Goal: Transaction & Acquisition: Purchase product/service

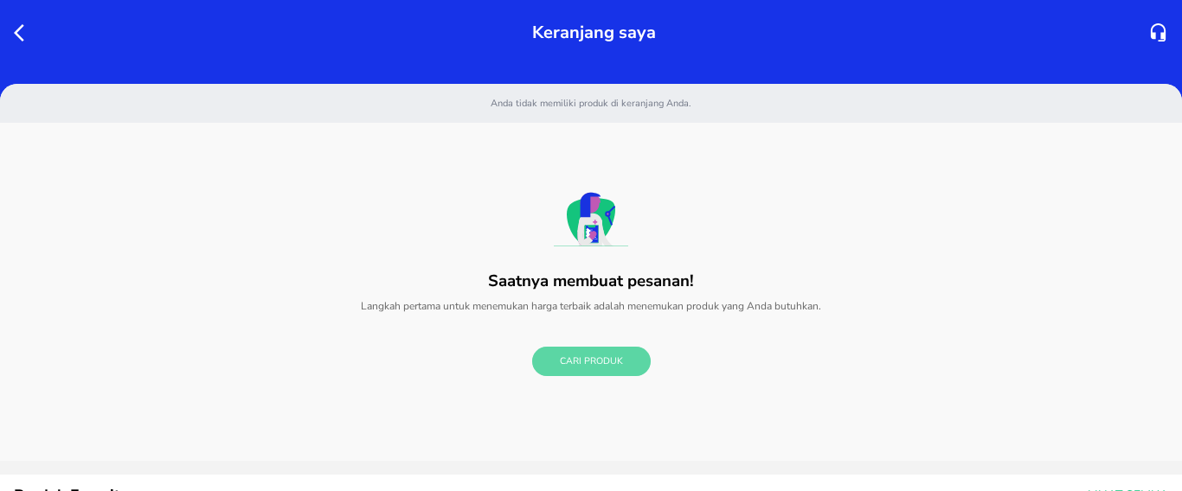
click at [596, 370] on button "Cari Produk" at bounding box center [591, 362] width 119 height 30
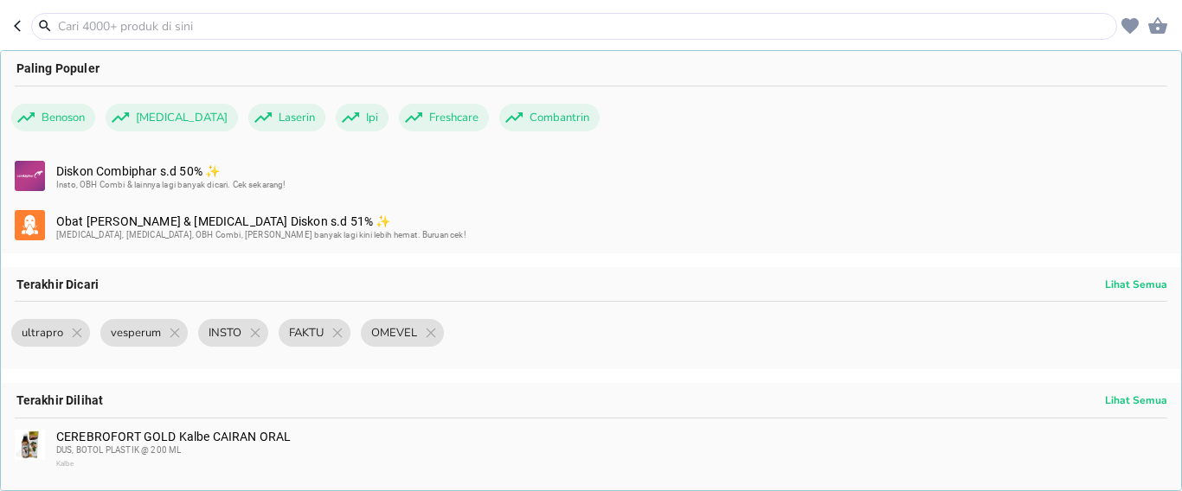
click at [201, 24] on input "text" at bounding box center [584, 26] width 1056 height 18
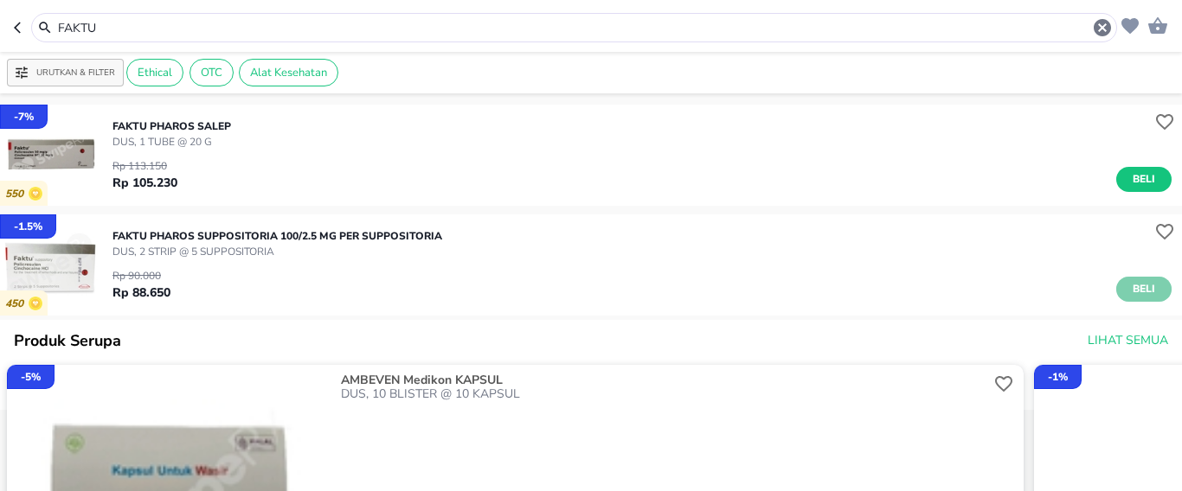
click at [1134, 287] on span "Beli" at bounding box center [1143, 289] width 29 height 18
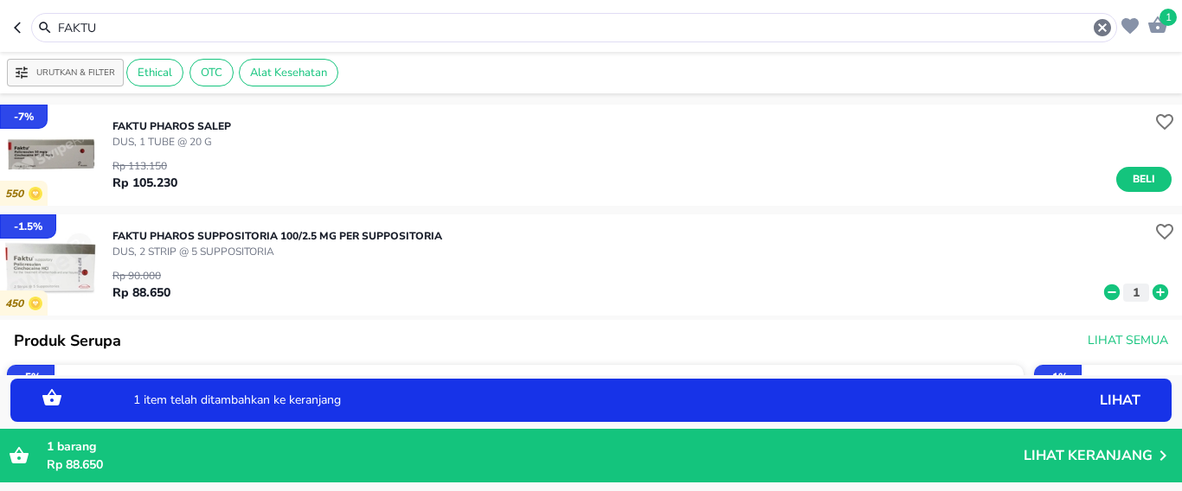
click at [1152, 293] on icon at bounding box center [1160, 293] width 16 height 16
drag, startPoint x: 108, startPoint y: 29, endPoint x: 0, endPoint y: 35, distance: 108.3
click at [0, 35] on header "3 FAKTU" at bounding box center [591, 26] width 1182 height 52
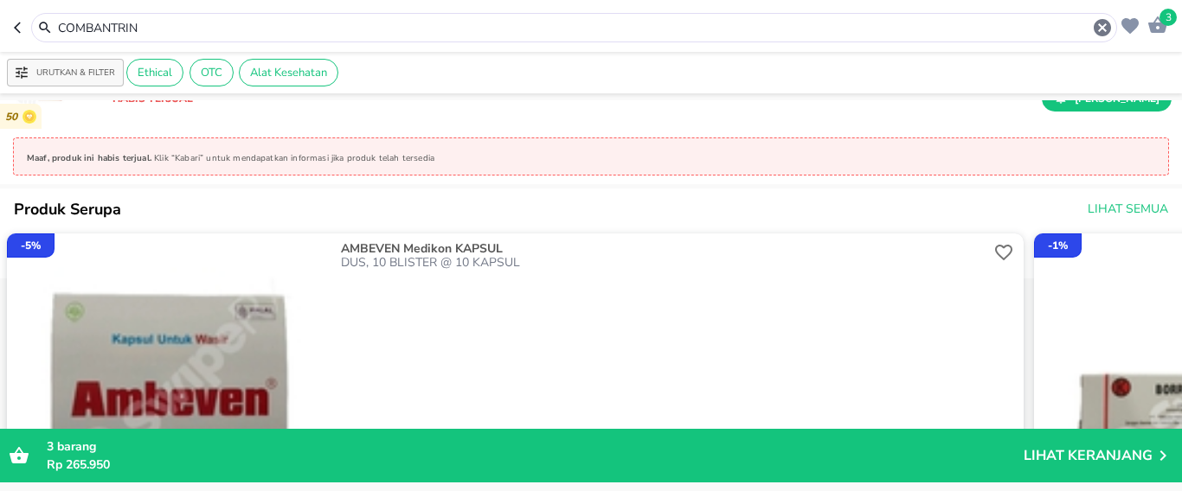
scroll to position [519, 0]
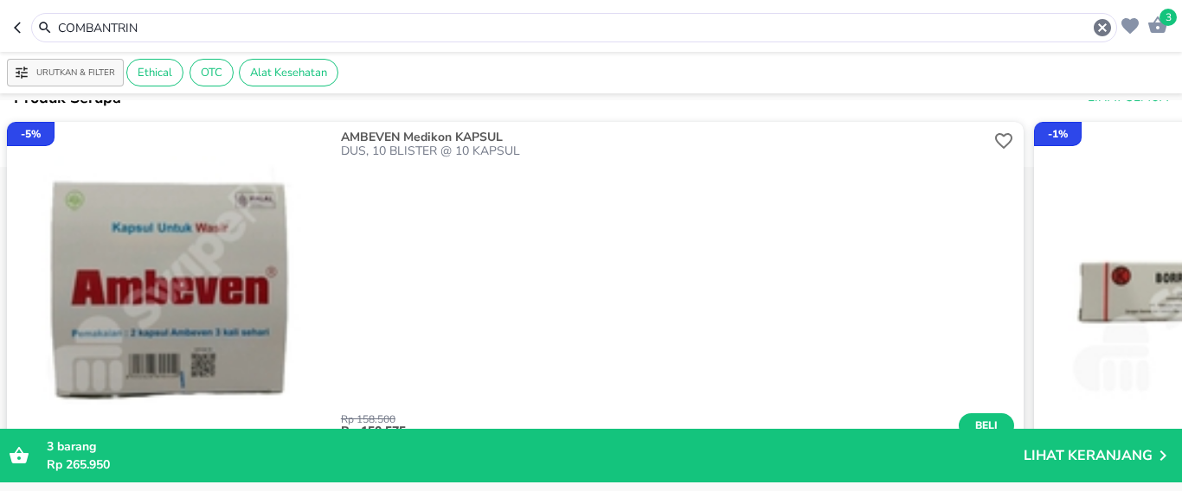
click at [0, 33] on header "3 COMBANTRIN" at bounding box center [591, 26] width 1182 height 52
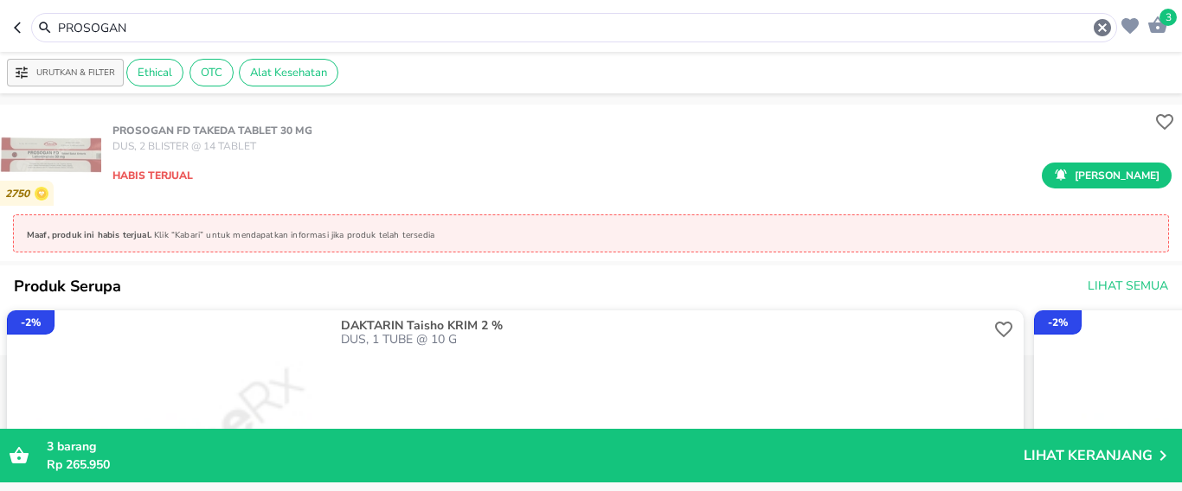
drag, startPoint x: 168, startPoint y: 29, endPoint x: 15, endPoint y: 19, distance: 153.4
click at [0, 25] on header "3 PROSOGAN" at bounding box center [591, 26] width 1182 height 52
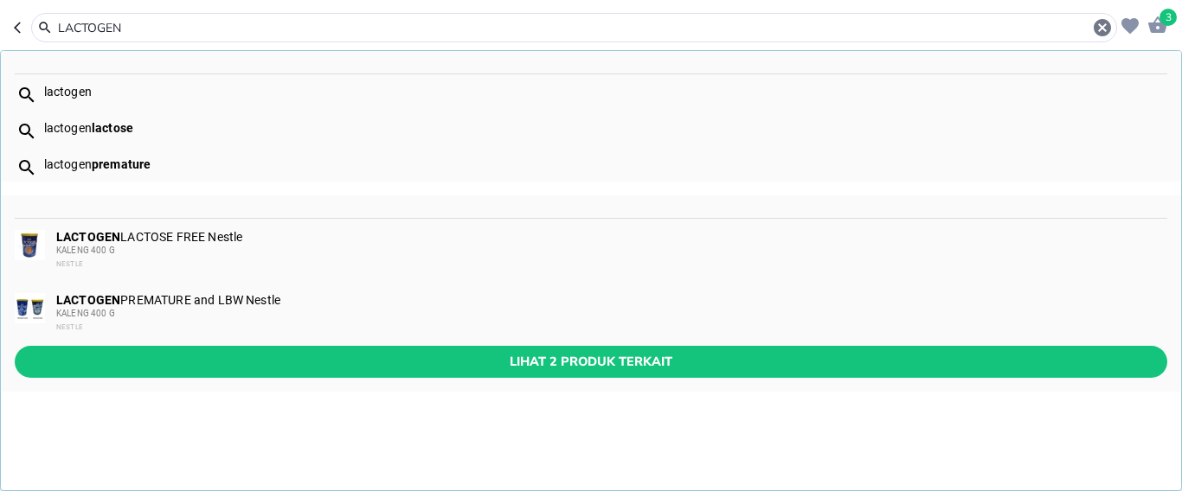
click at [125, 154] on div "lactogen premature" at bounding box center [591, 164] width 1180 height 36
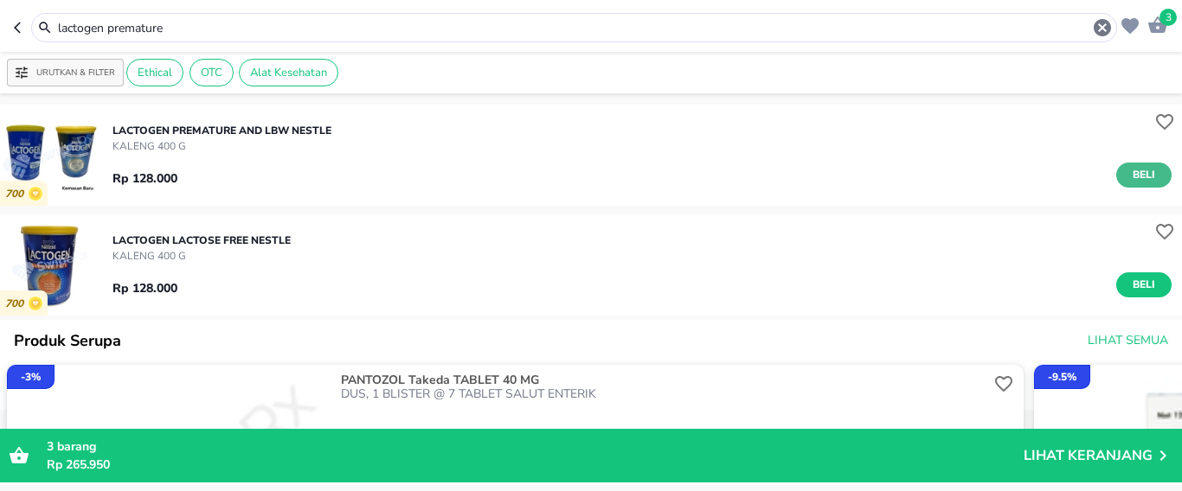
click at [1129, 171] on span "Beli" at bounding box center [1143, 175] width 29 height 18
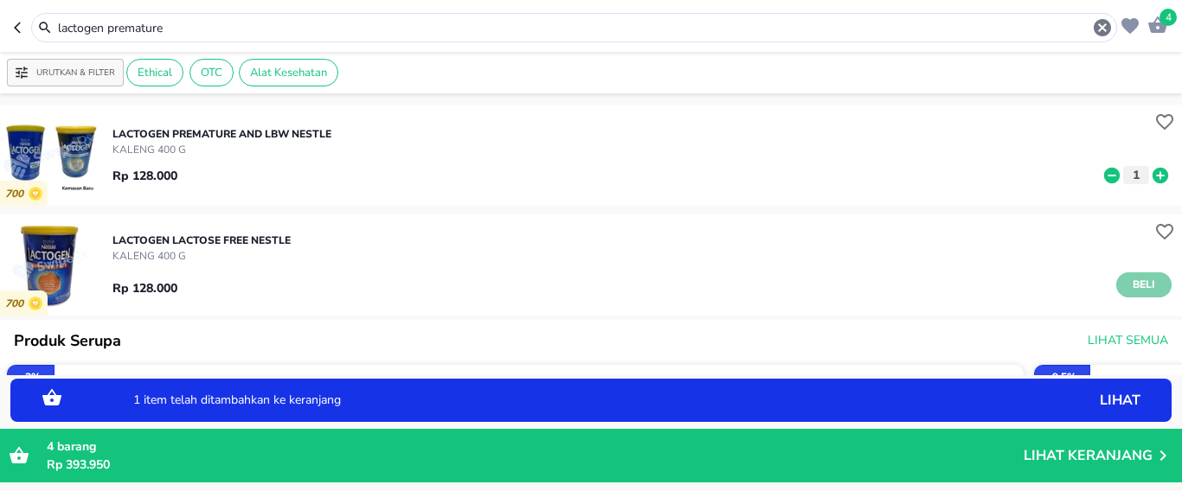
click at [1132, 286] on span "Beli" at bounding box center [1143, 285] width 29 height 18
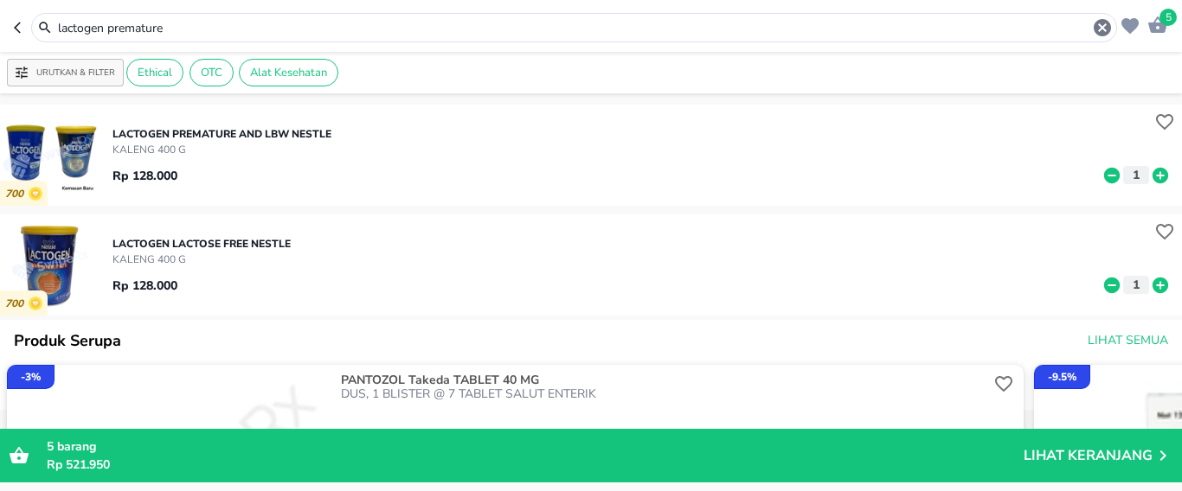
drag, startPoint x: 241, startPoint y: 29, endPoint x: 0, endPoint y: 44, distance: 241.9
click at [0, 44] on header "5 lactogen premature" at bounding box center [591, 26] width 1182 height 52
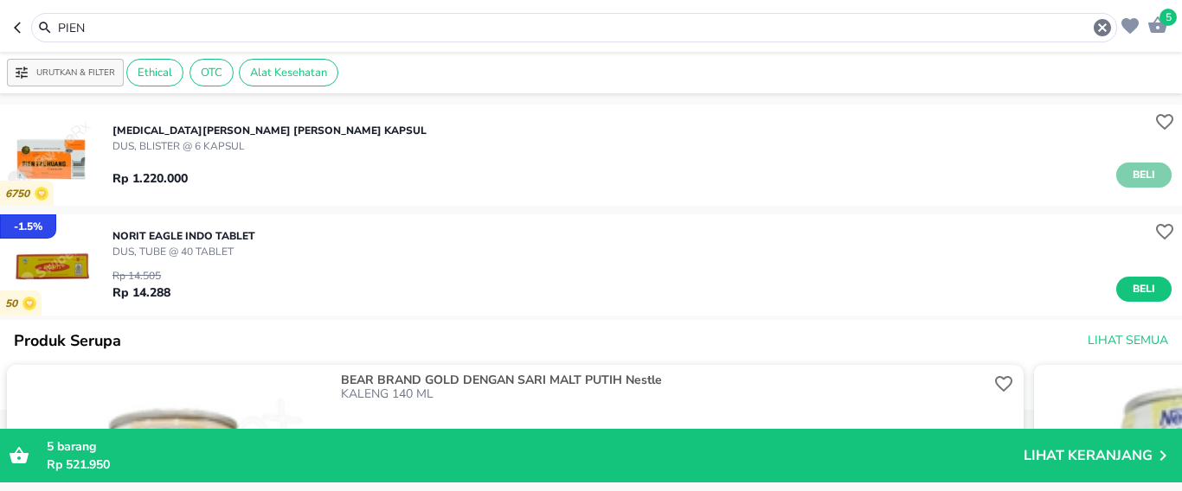
click at [1129, 172] on span "Beli" at bounding box center [1143, 175] width 29 height 18
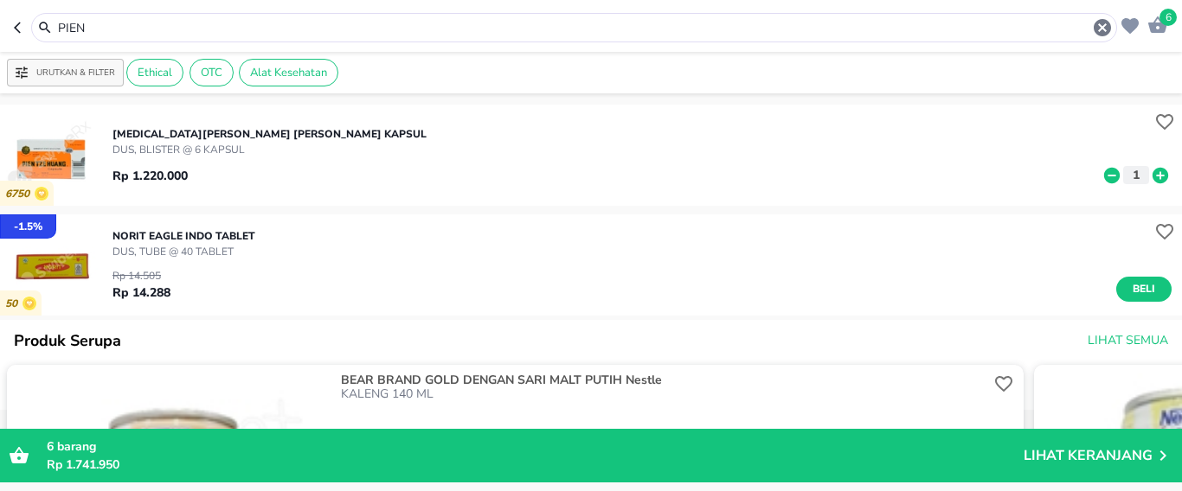
drag, startPoint x: 134, startPoint y: 30, endPoint x: 0, endPoint y: 36, distance: 134.2
click at [0, 36] on header "6 PIEN" at bounding box center [591, 26] width 1182 height 52
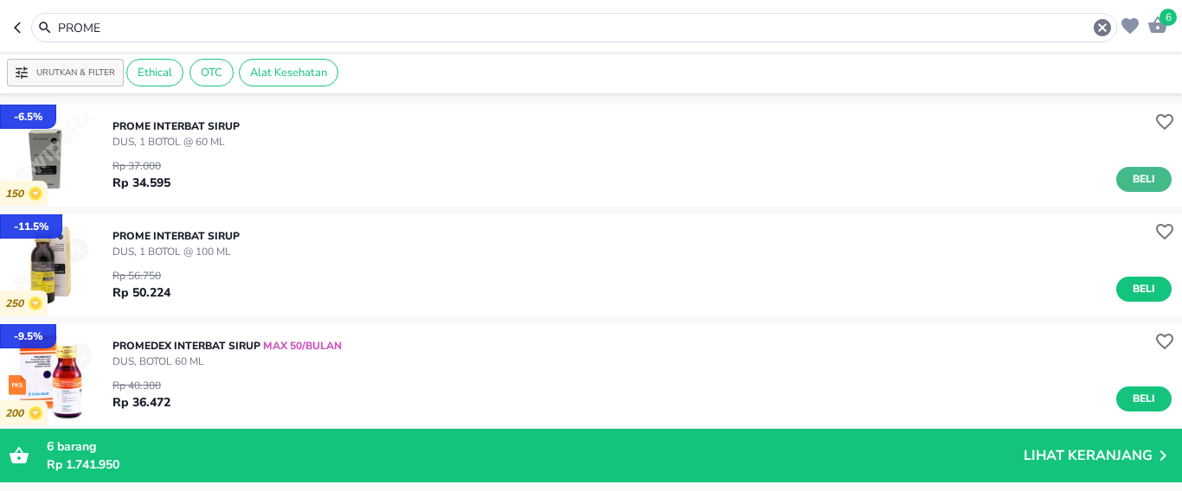
click at [1137, 180] on span "Beli" at bounding box center [1143, 179] width 29 height 18
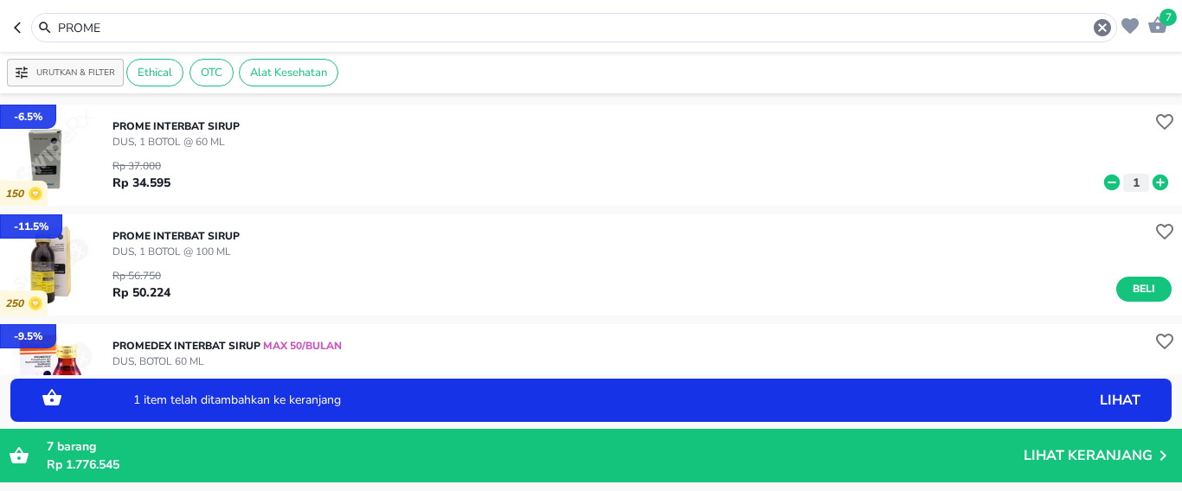
click at [1152, 179] on icon at bounding box center [1160, 183] width 16 height 16
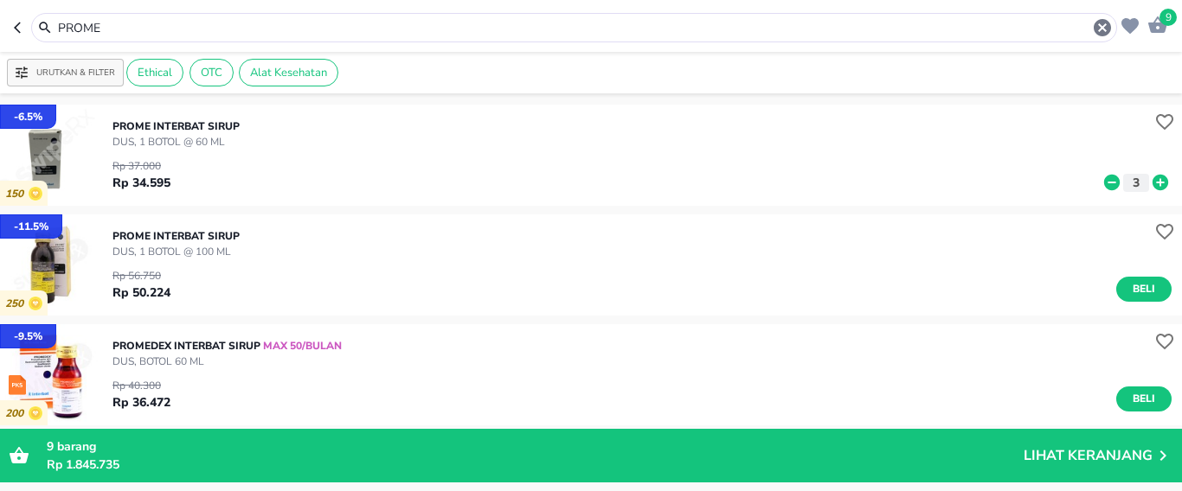
drag, startPoint x: 190, startPoint y: 26, endPoint x: 0, endPoint y: 30, distance: 190.4
click at [0, 30] on header "9 PROME" at bounding box center [591, 26] width 1182 height 52
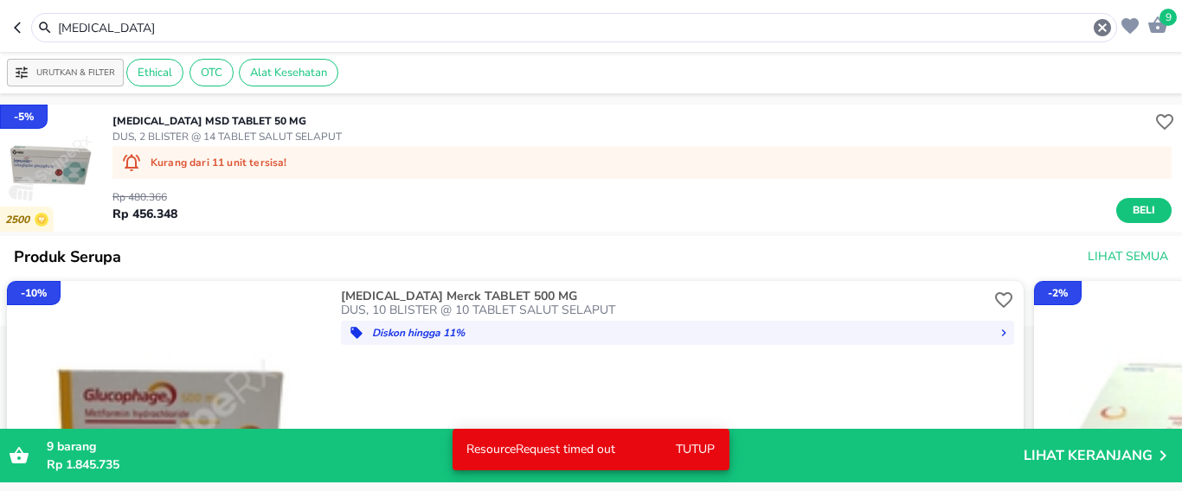
drag, startPoint x: 157, startPoint y: 27, endPoint x: 196, endPoint y: 42, distance: 42.7
click at [0, 28] on header "9 [MEDICAL_DATA]" at bounding box center [591, 26] width 1182 height 52
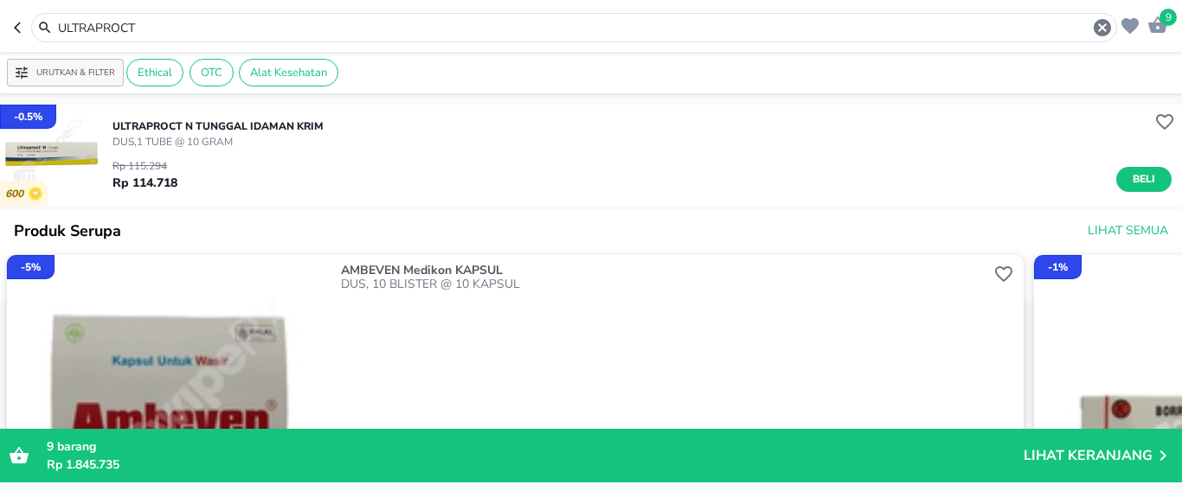
drag, startPoint x: 182, startPoint y: 27, endPoint x: 0, endPoint y: 18, distance: 181.9
click at [0, 18] on header "9 ULTRAPROCT" at bounding box center [591, 26] width 1182 height 52
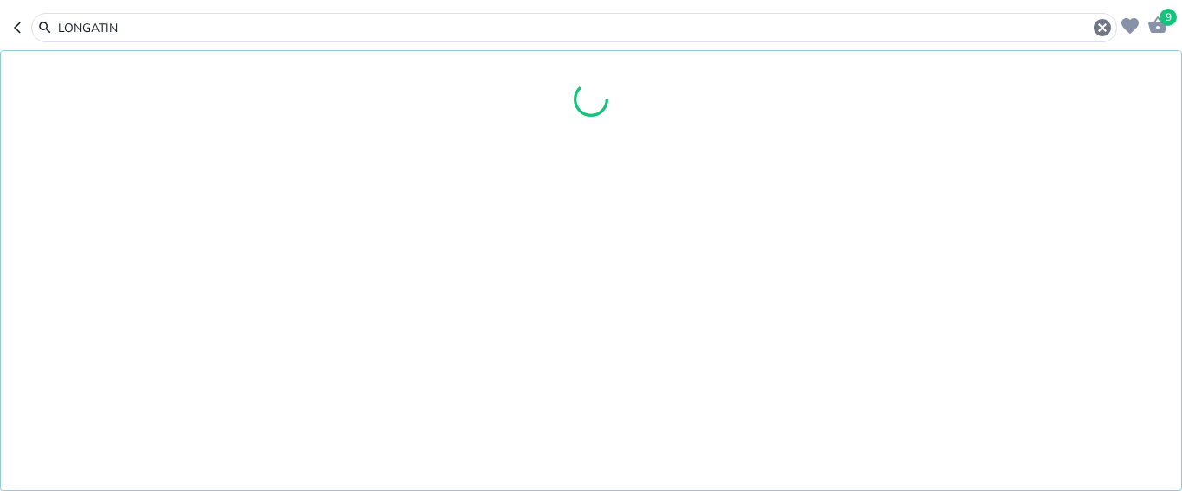
type input "LONGATIN"
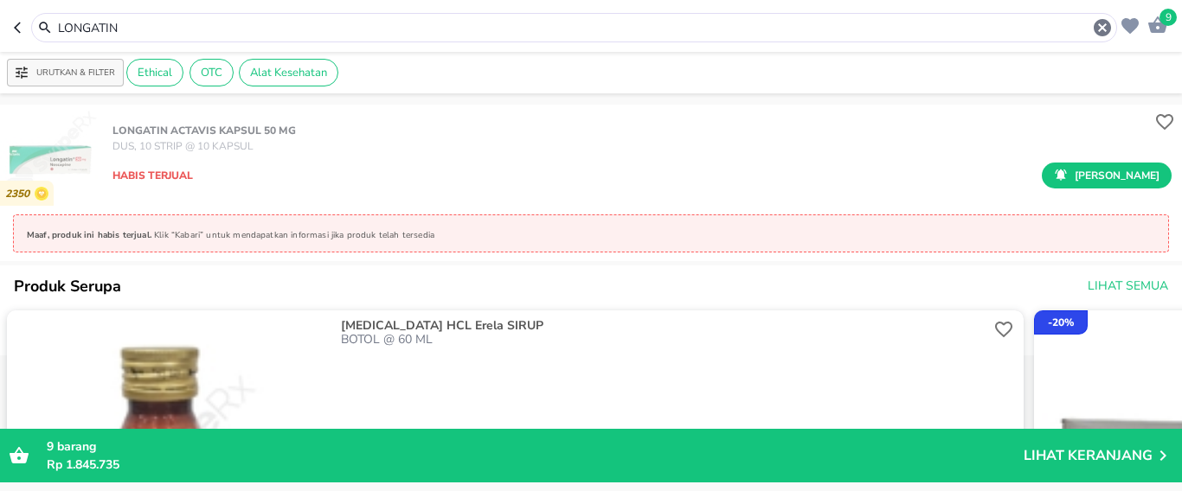
drag, startPoint x: 138, startPoint y: 23, endPoint x: 53, endPoint y: 22, distance: 85.7
click at [0, 26] on header "9 LONGATIN" at bounding box center [591, 26] width 1182 height 52
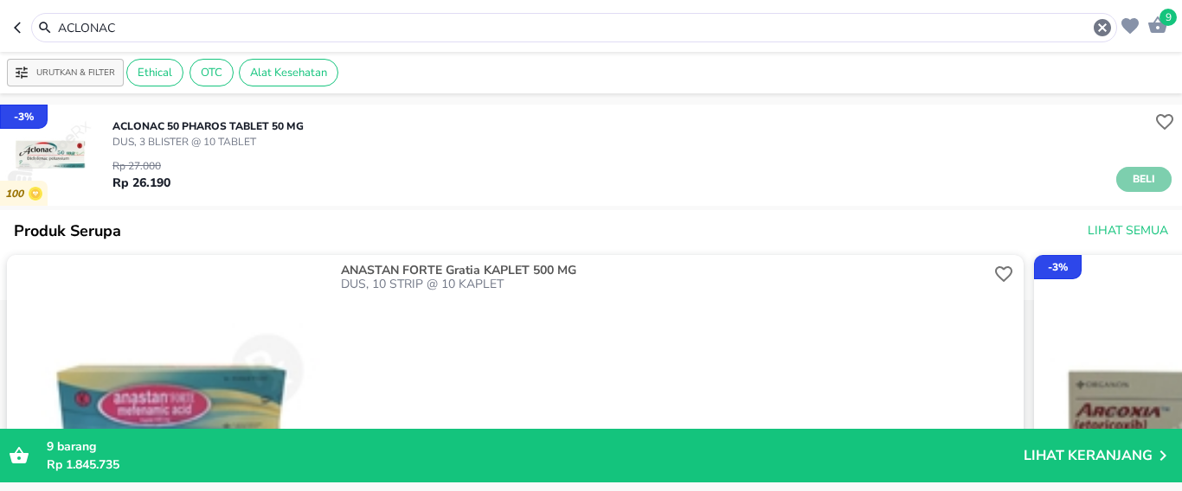
click at [1140, 184] on span "Beli" at bounding box center [1143, 179] width 29 height 18
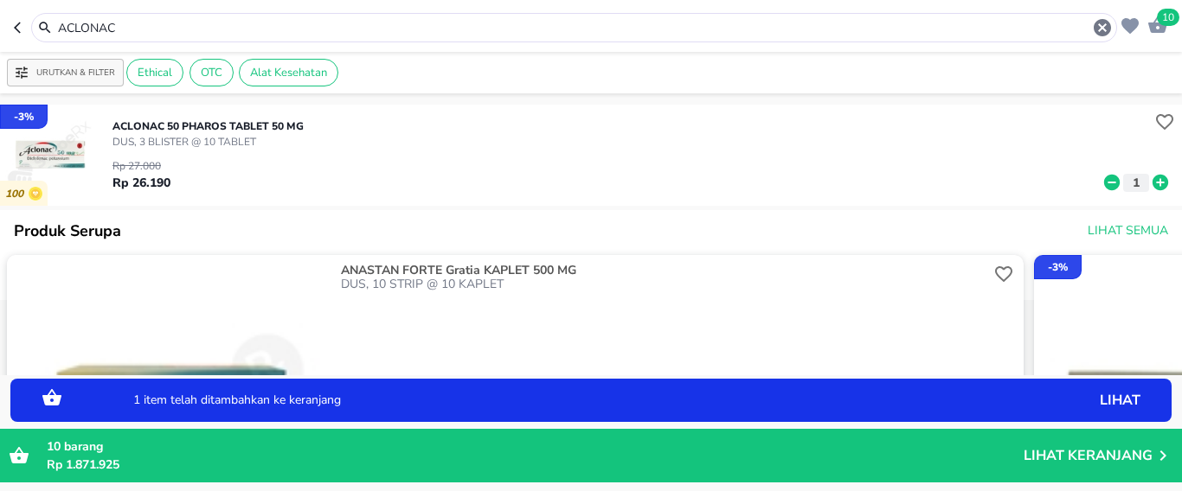
drag, startPoint x: 231, startPoint y: 36, endPoint x: 129, endPoint y: 11, distance: 105.1
click at [0, 45] on header "10 ACLONAC" at bounding box center [591, 26] width 1182 height 52
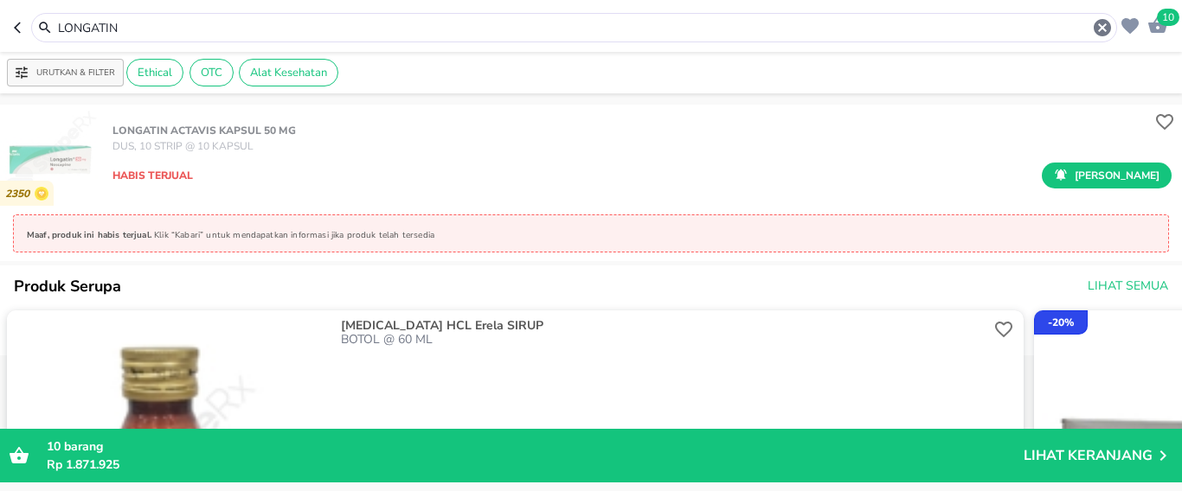
drag, startPoint x: 176, startPoint y: 30, endPoint x: 0, endPoint y: 34, distance: 176.5
click at [0, 34] on header "10 LONGATIN" at bounding box center [591, 26] width 1182 height 52
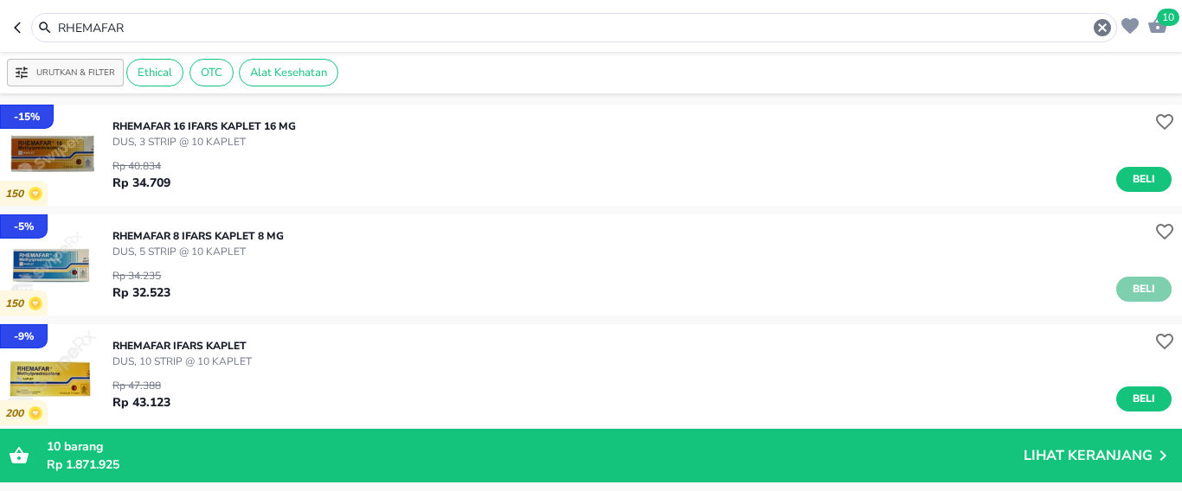
click at [1129, 286] on span "Beli" at bounding box center [1143, 289] width 29 height 18
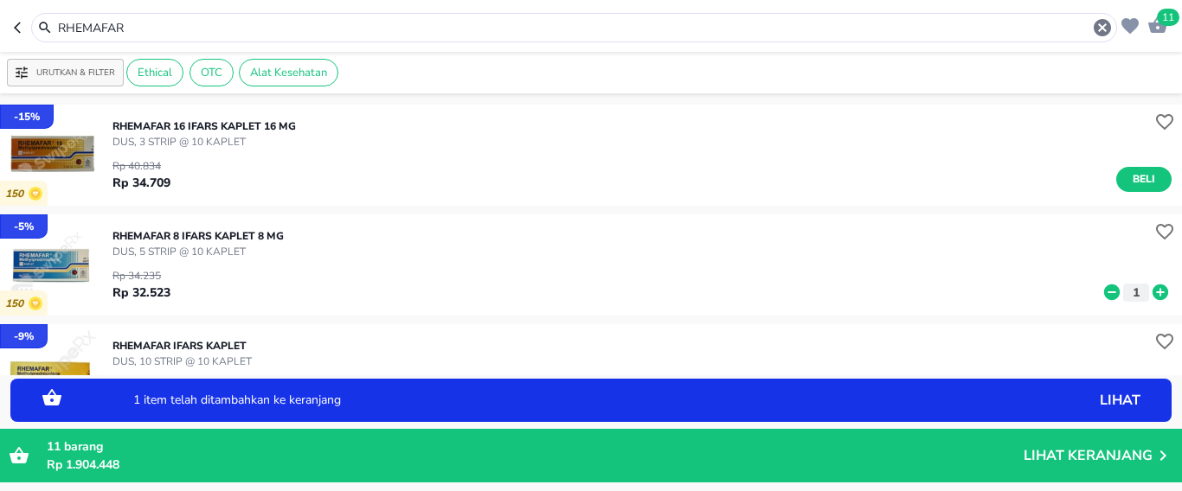
click at [1152, 288] on icon at bounding box center [1160, 293] width 16 height 16
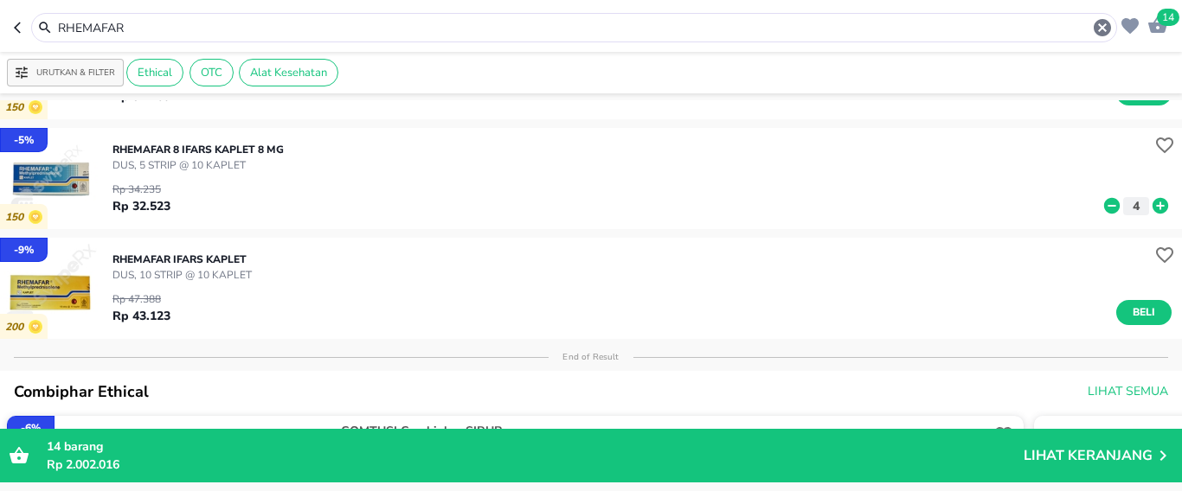
drag, startPoint x: 179, startPoint y: 29, endPoint x: 0, endPoint y: 28, distance: 179.1
click at [0, 28] on header "14 RHEMAFAR" at bounding box center [591, 26] width 1182 height 52
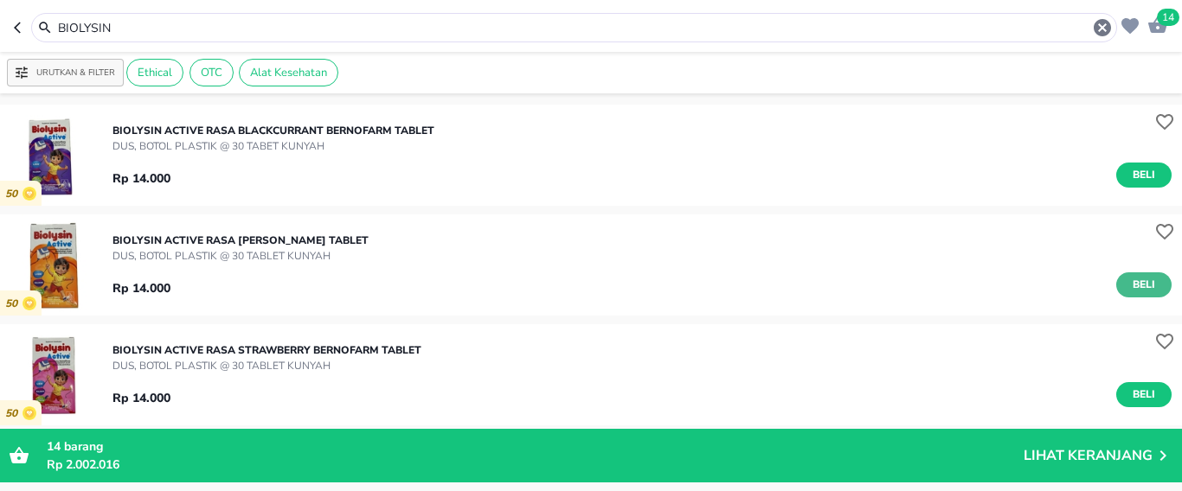
click at [1129, 279] on span "Beli" at bounding box center [1143, 285] width 29 height 18
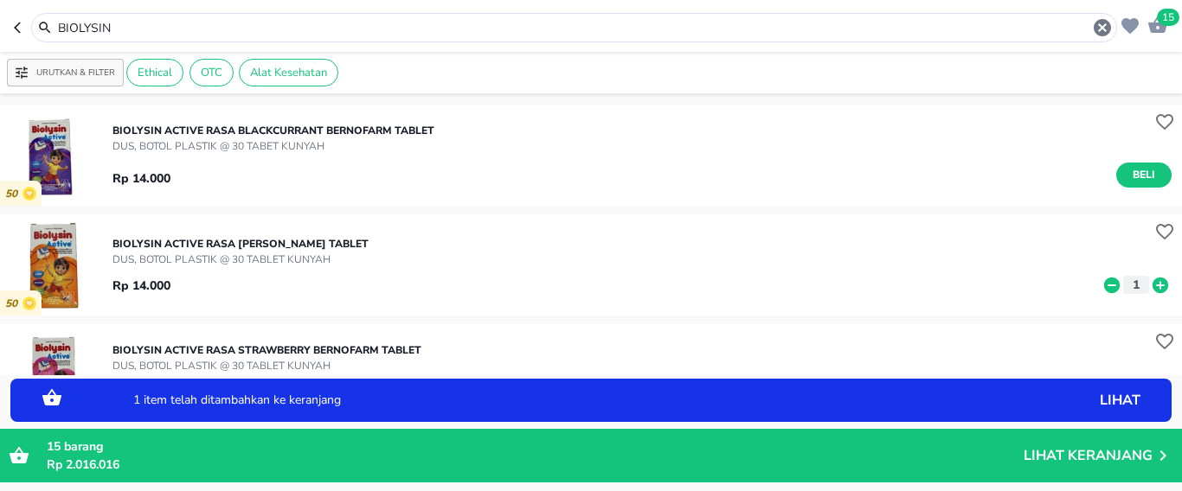
click at [1149, 281] on icon at bounding box center [1160, 285] width 22 height 19
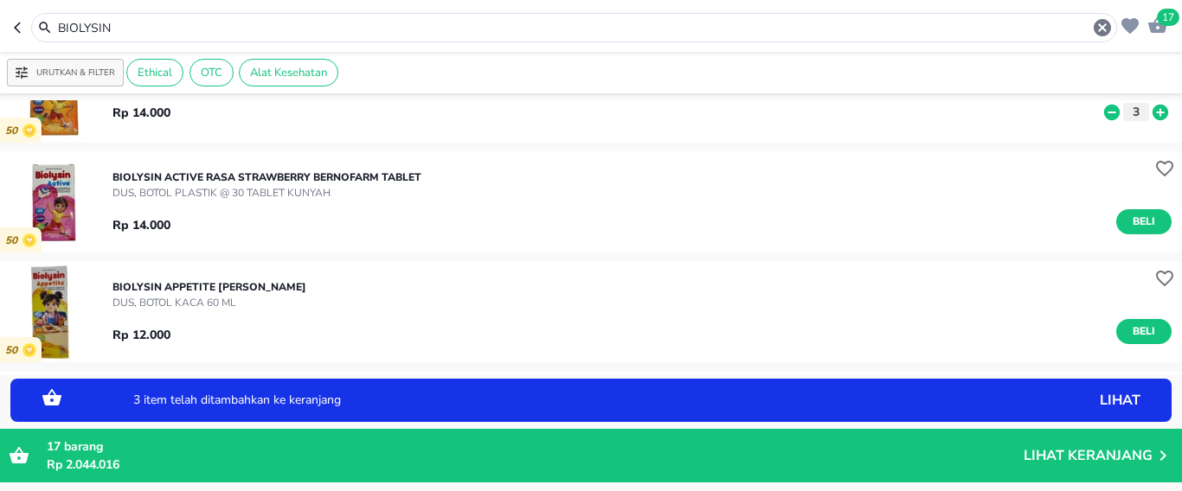
scroll to position [260, 0]
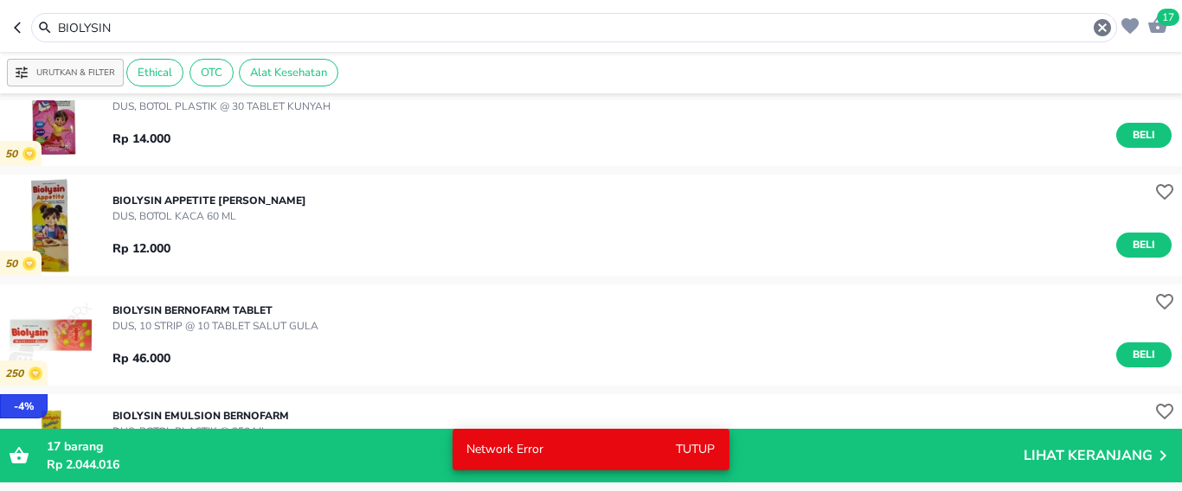
click at [0, 35] on header "17 BIOLYSIN" at bounding box center [591, 26] width 1182 height 52
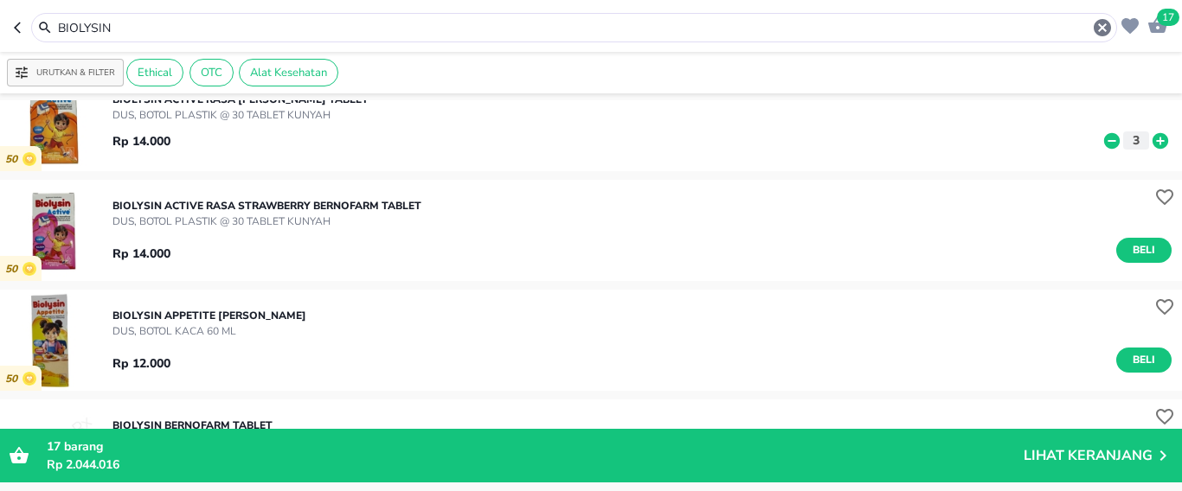
scroll to position [173, 0]
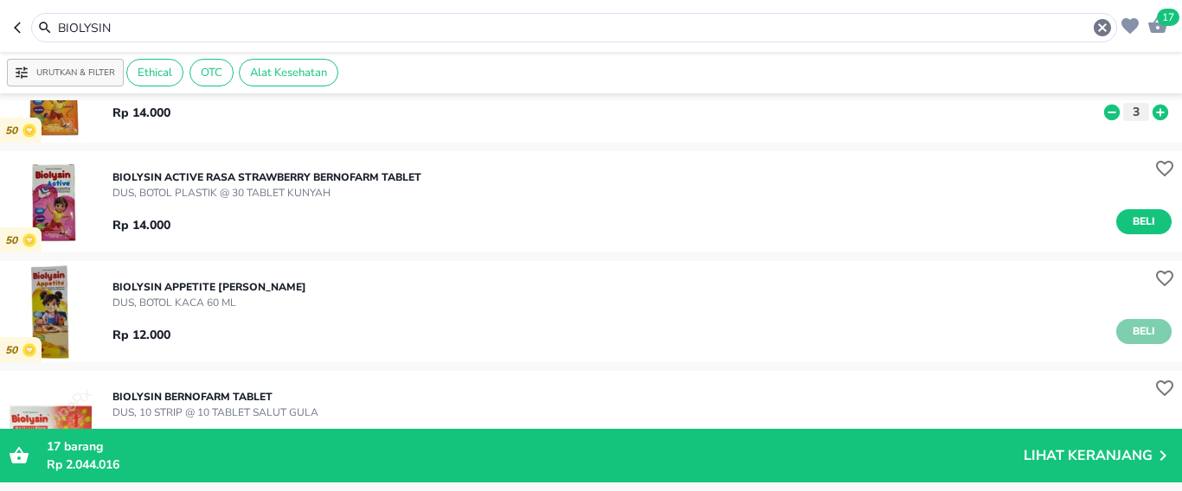
click at [1129, 329] on span "Beli" at bounding box center [1143, 332] width 29 height 18
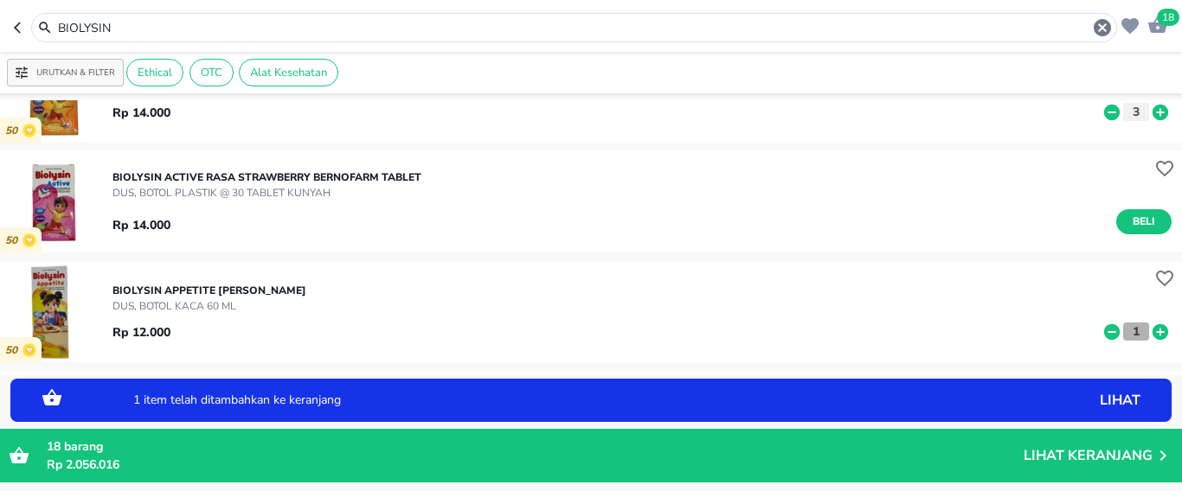
click at [1128, 329] on p "1" at bounding box center [1136, 332] width 16 height 18
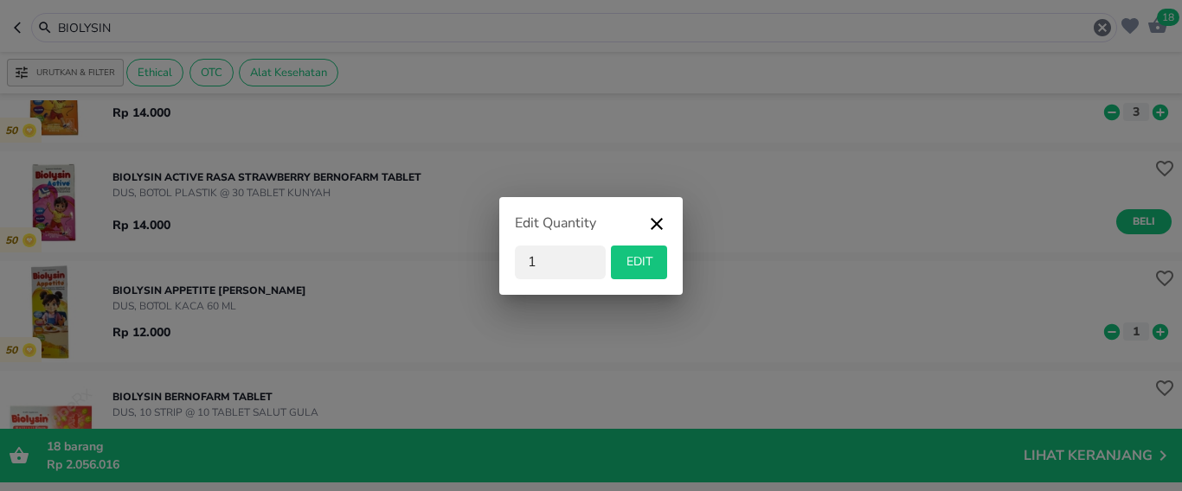
click at [657, 224] on icon "button" at bounding box center [657, 224] width 12 height 12
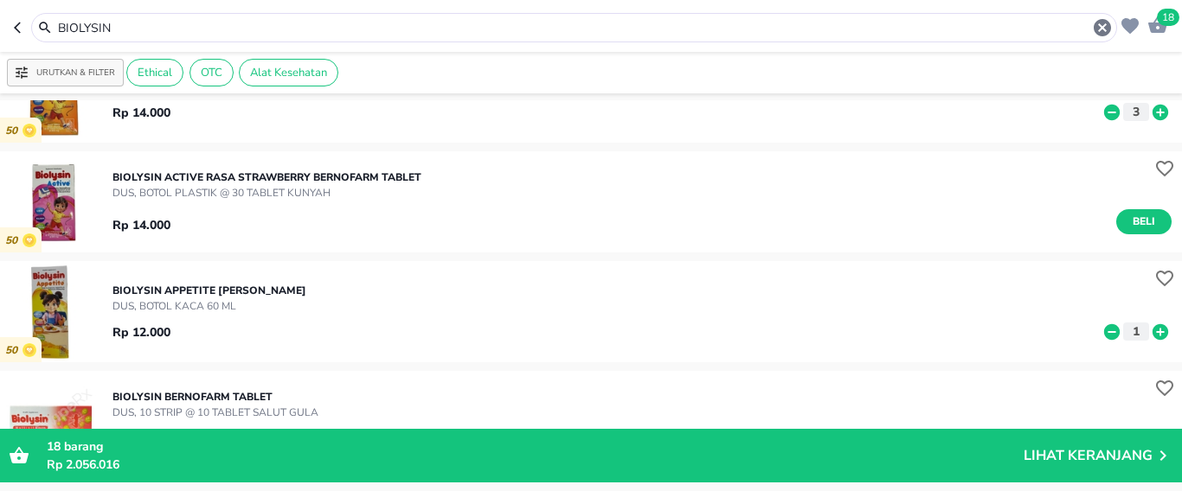
click at [1152, 330] on icon at bounding box center [1160, 332] width 16 height 16
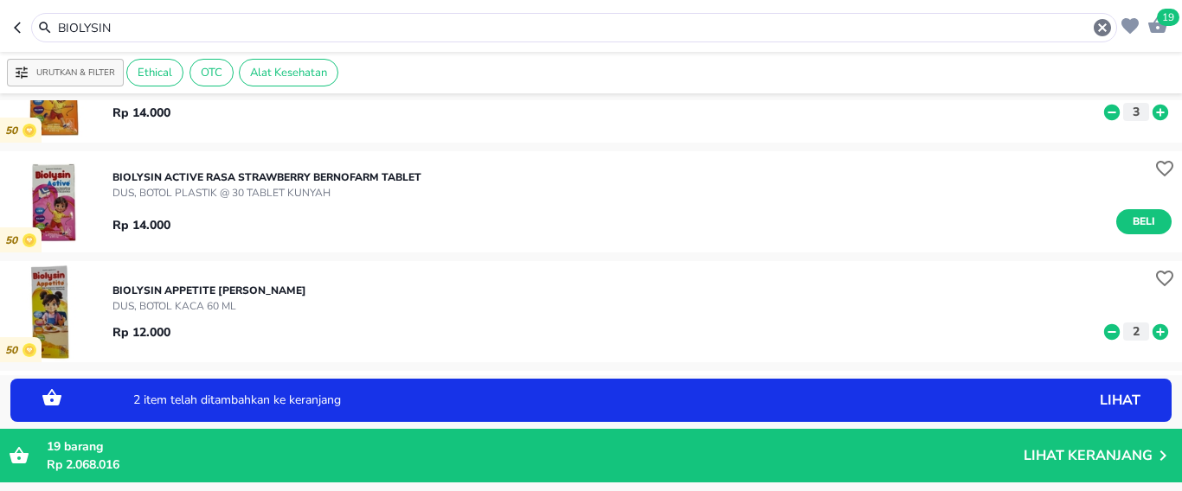
click at [1152, 330] on icon at bounding box center [1160, 332] width 16 height 16
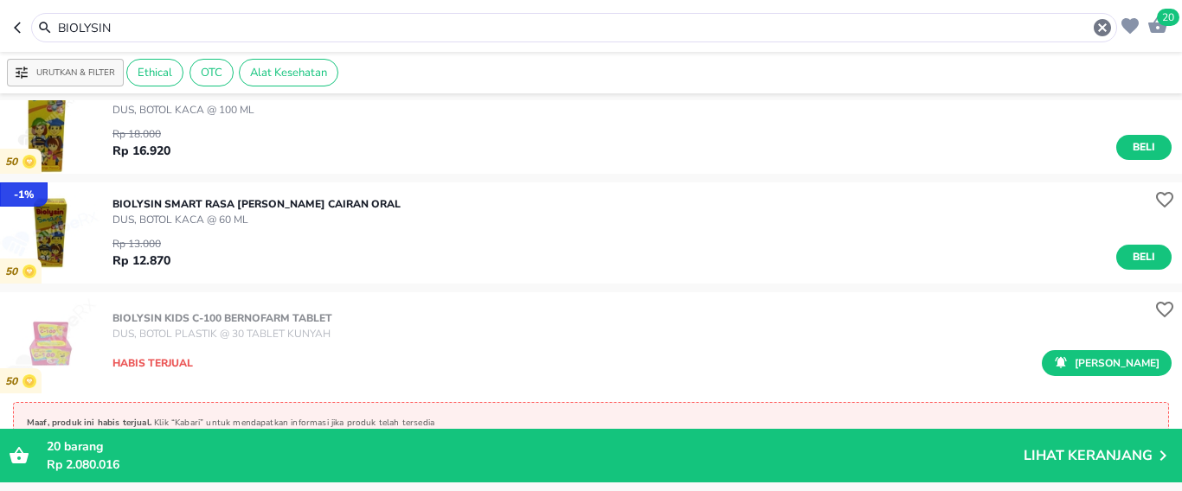
scroll to position [692, 0]
drag, startPoint x: 164, startPoint y: 23, endPoint x: 3, endPoint y: 29, distance: 161.9
click at [0, 29] on header "20 BIOLYSIN" at bounding box center [591, 26] width 1182 height 52
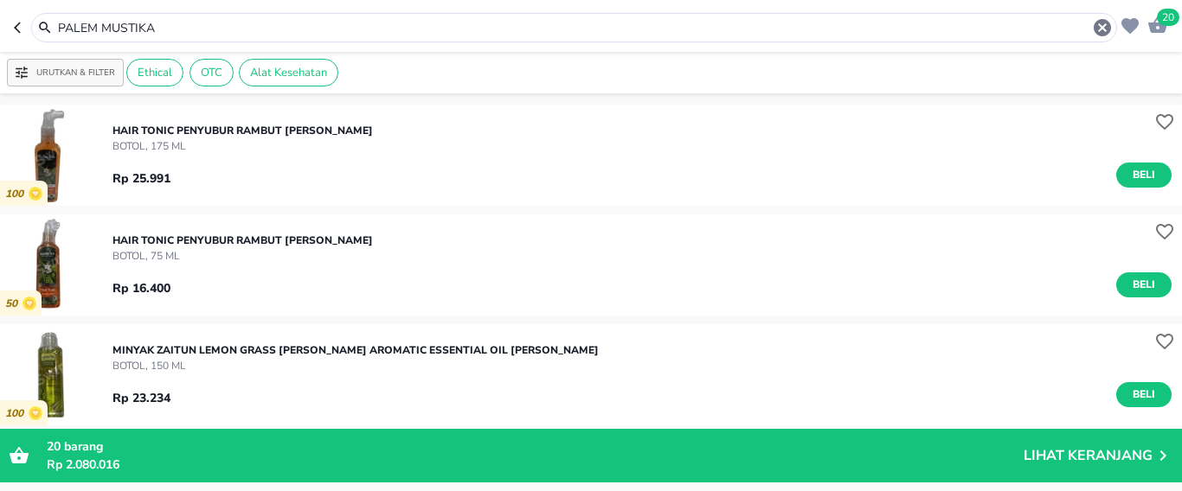
drag, startPoint x: 222, startPoint y: 35, endPoint x: 0, endPoint y: 89, distance: 228.9
click at [0, 89] on div "20 PALEM MUSTIKA Urutkan & Filter Ethical OTC Alat Kesehatan 100 HAIR TONIC PEN…" at bounding box center [591, 245] width 1182 height 491
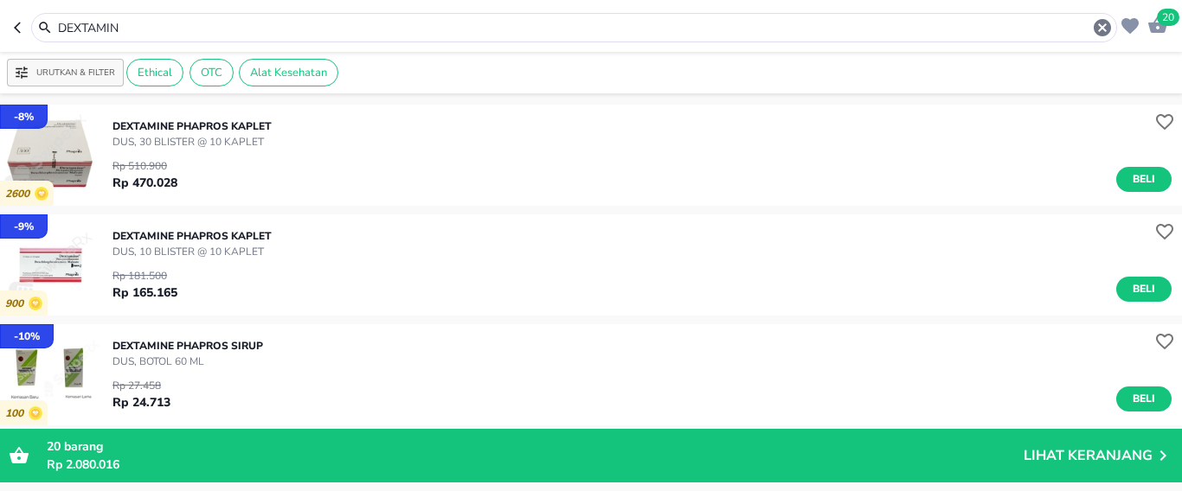
scroll to position [87, 0]
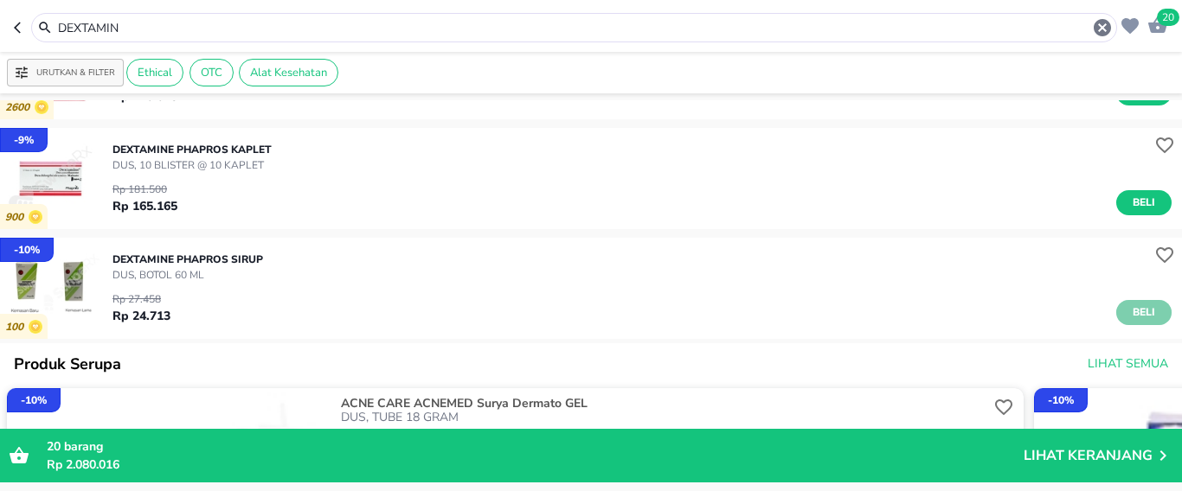
click at [1129, 311] on span "Beli" at bounding box center [1143, 313] width 29 height 18
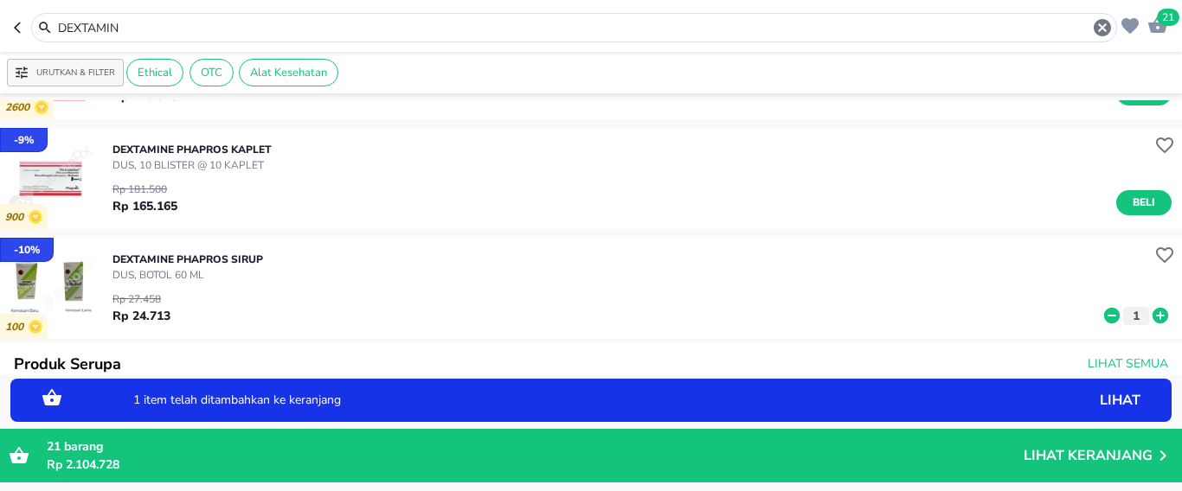
click at [1152, 311] on icon at bounding box center [1160, 316] width 16 height 16
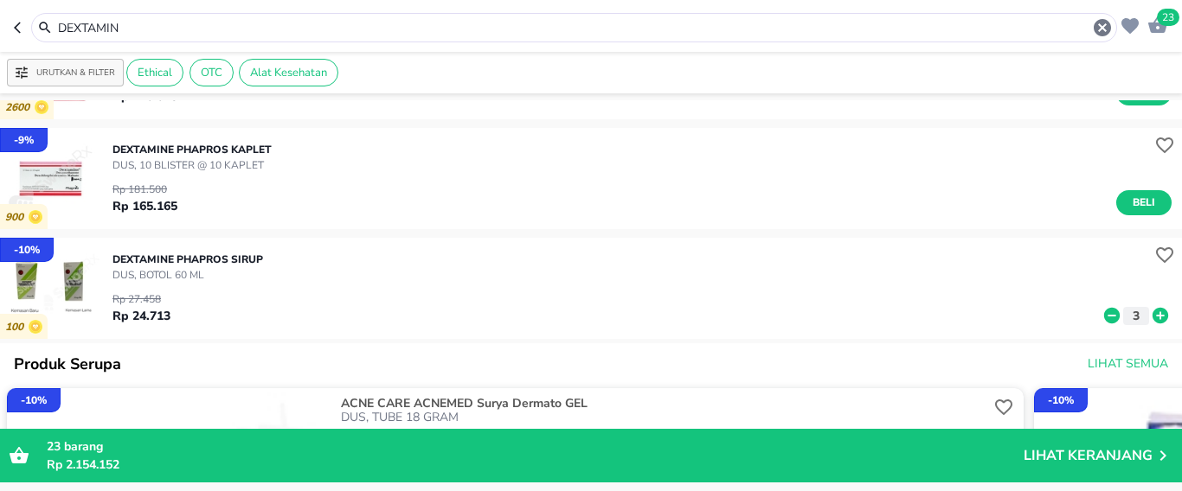
drag, startPoint x: 29, startPoint y: 22, endPoint x: 0, endPoint y: 16, distance: 30.0
click at [0, 16] on header "23 DEXTAMIN" at bounding box center [591, 26] width 1182 height 52
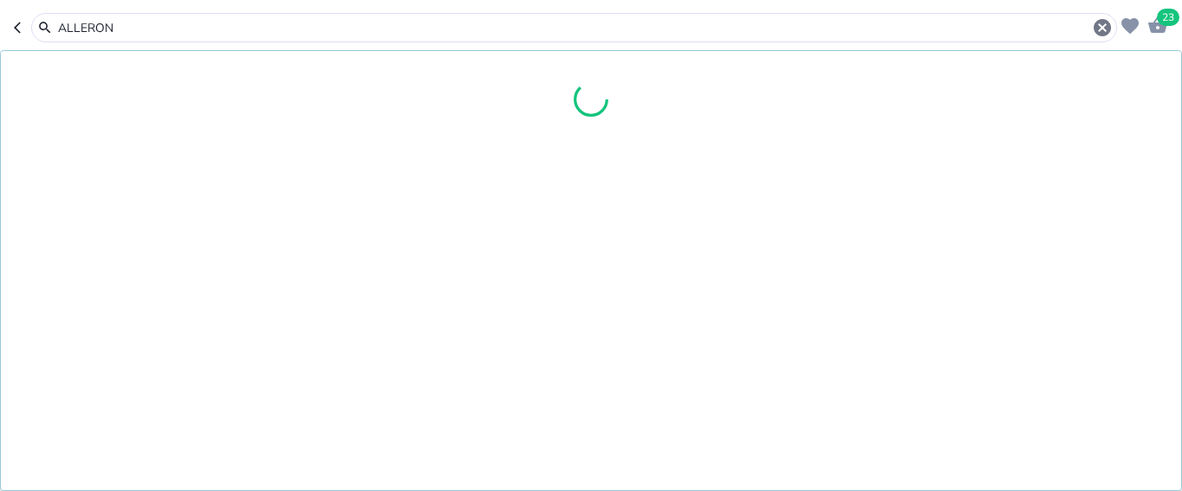
type input "ALLERON"
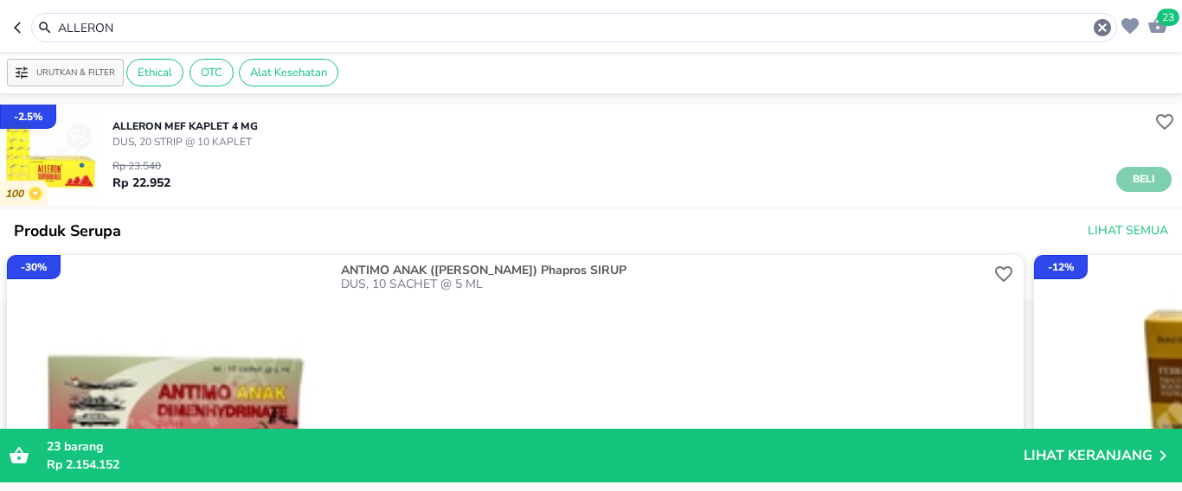
click at [1129, 180] on span "Beli" at bounding box center [1143, 179] width 29 height 18
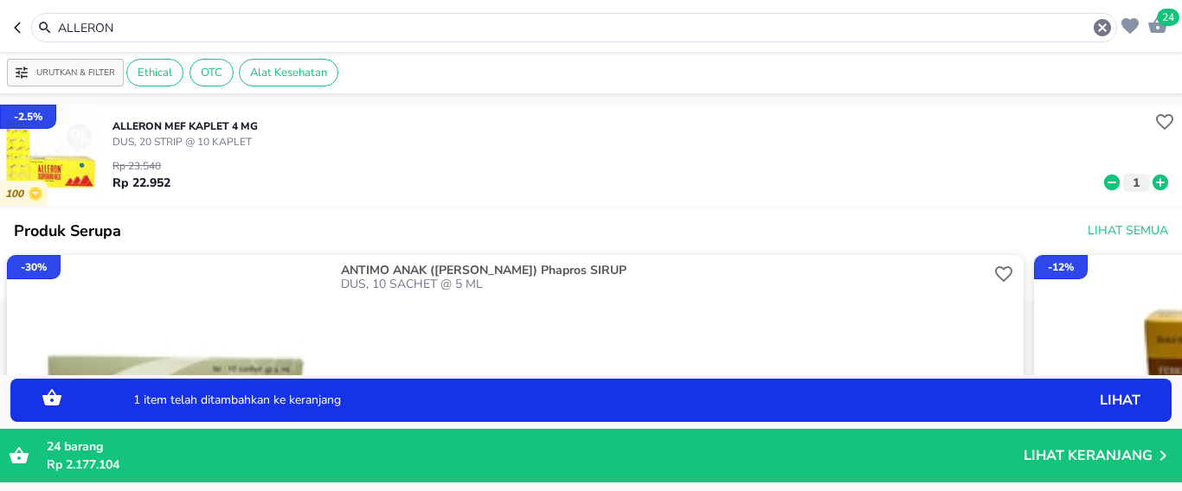
click at [1152, 175] on icon at bounding box center [1160, 183] width 16 height 16
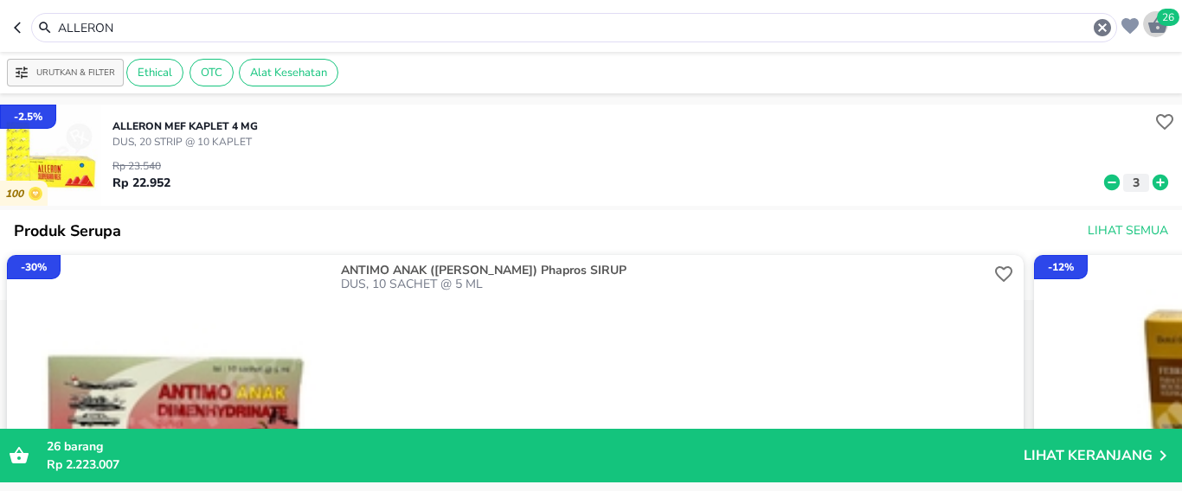
click at [1165, 20] on span "26" at bounding box center [1168, 17] width 22 height 17
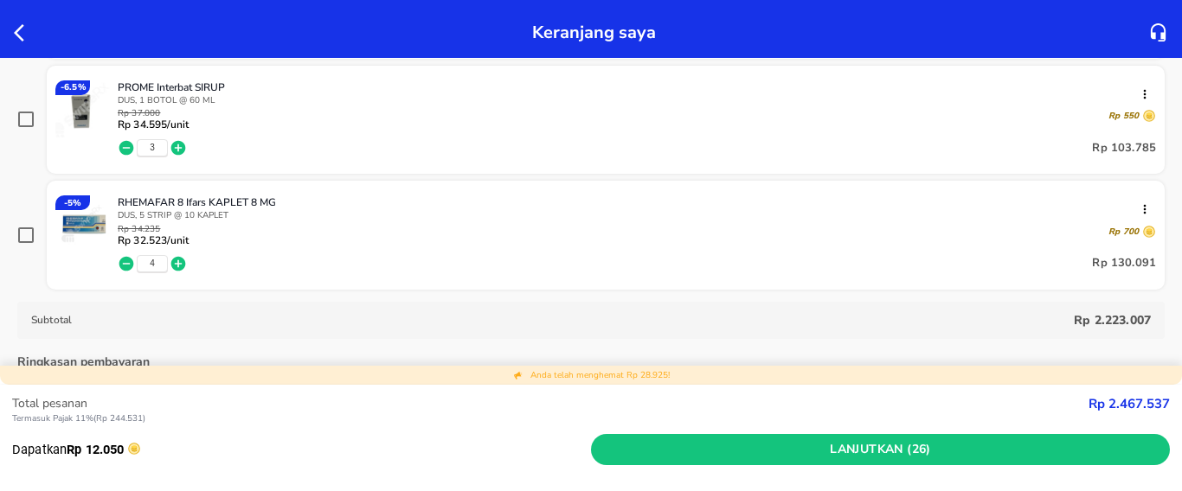
scroll to position [865, 0]
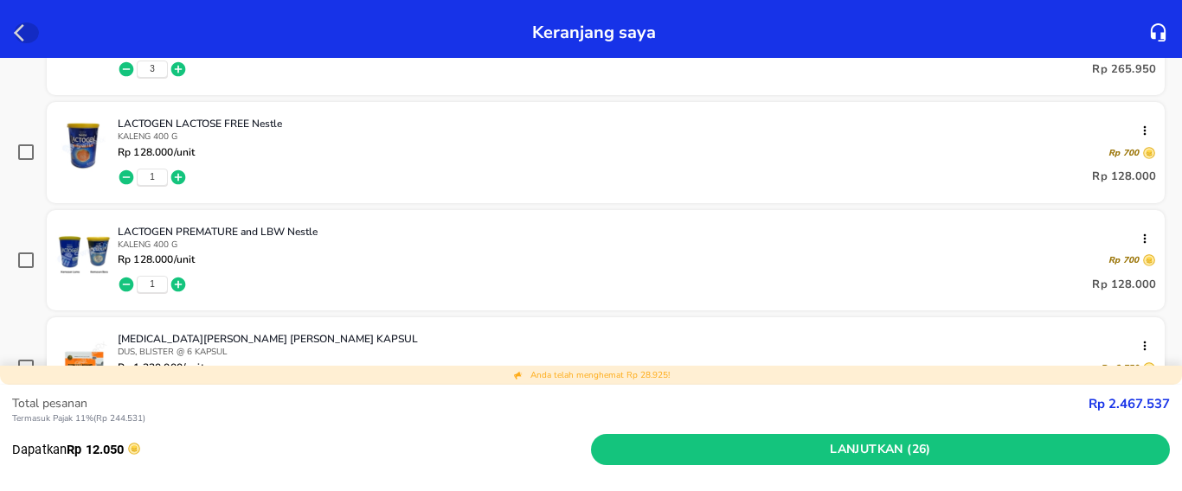
click at [16, 30] on icon "button" at bounding box center [19, 32] width 10 height 17
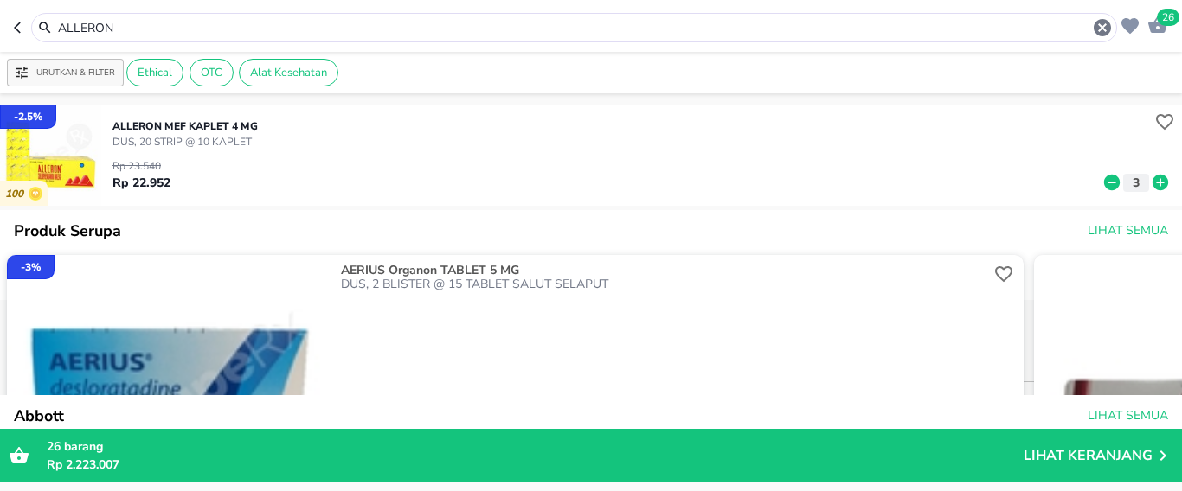
click at [157, 29] on input "ALLERON" at bounding box center [574, 28] width 1036 height 18
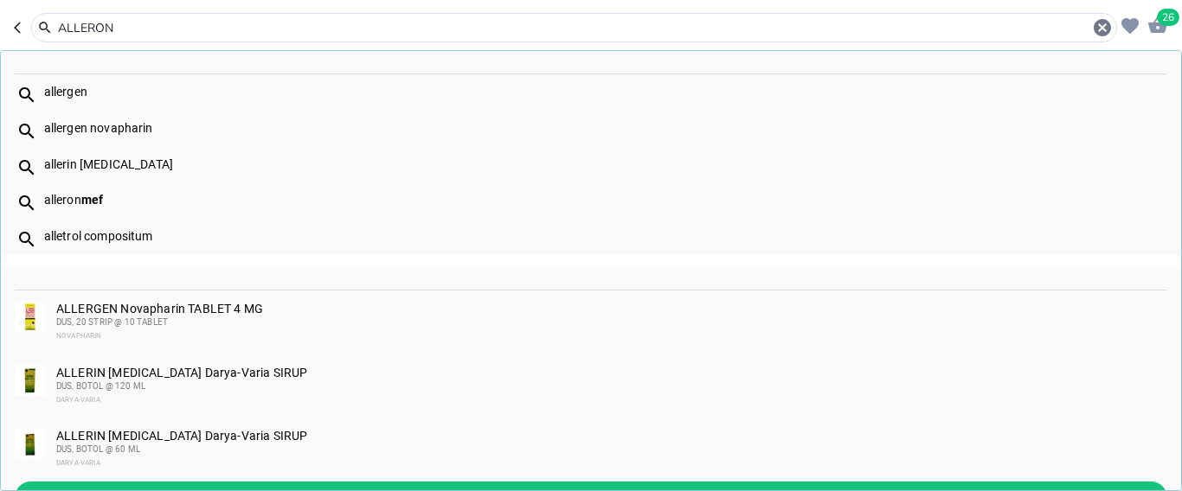
click at [0, 19] on header "26 ALLERON allergen allergen novapharin allerin [MEDICAL_DATA] alleron mef alle…" at bounding box center [591, 26] width 1182 height 52
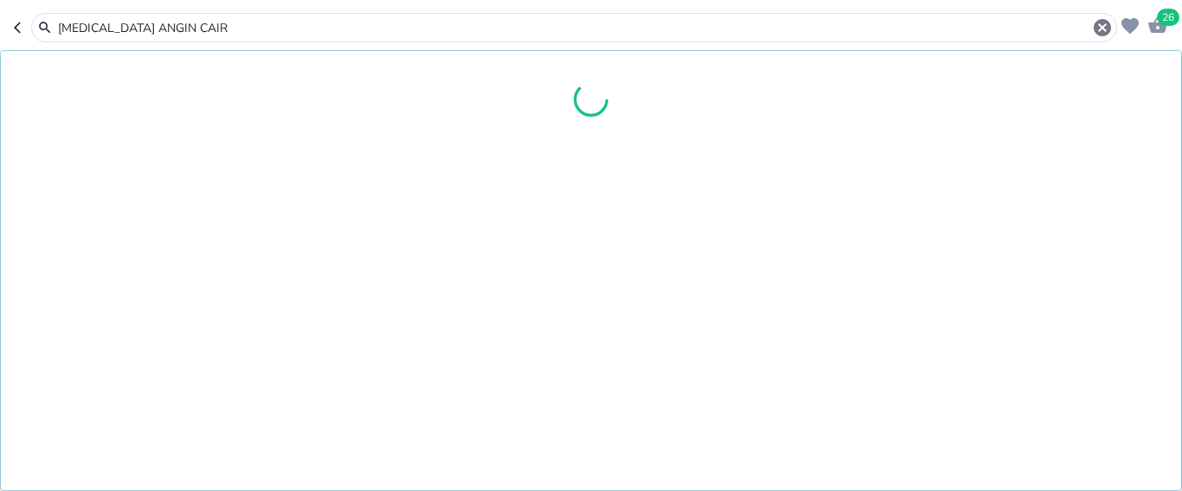
type input "[MEDICAL_DATA] ANGIN CAIR"
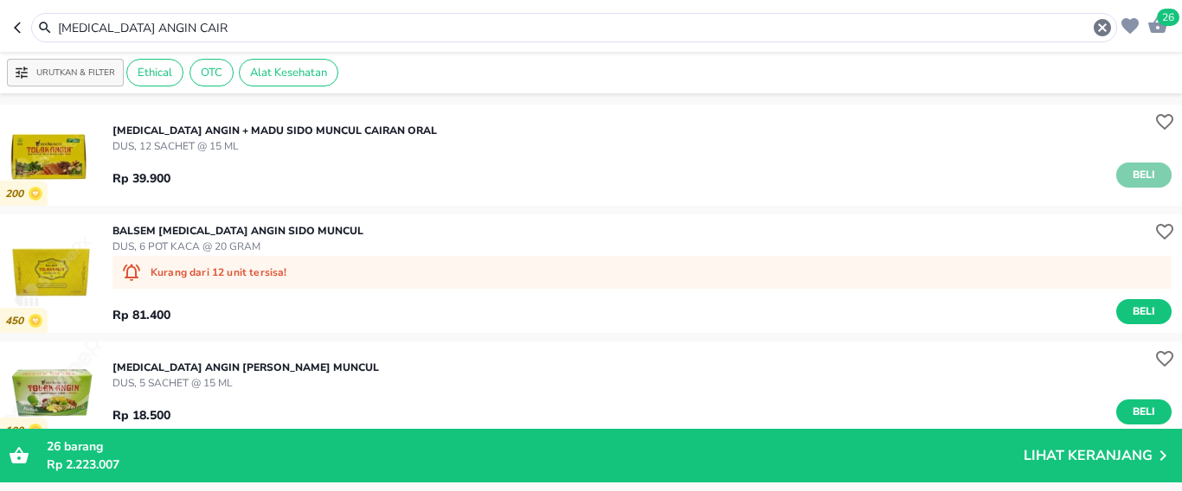
click at [1130, 171] on span "Beli" at bounding box center [1143, 175] width 29 height 18
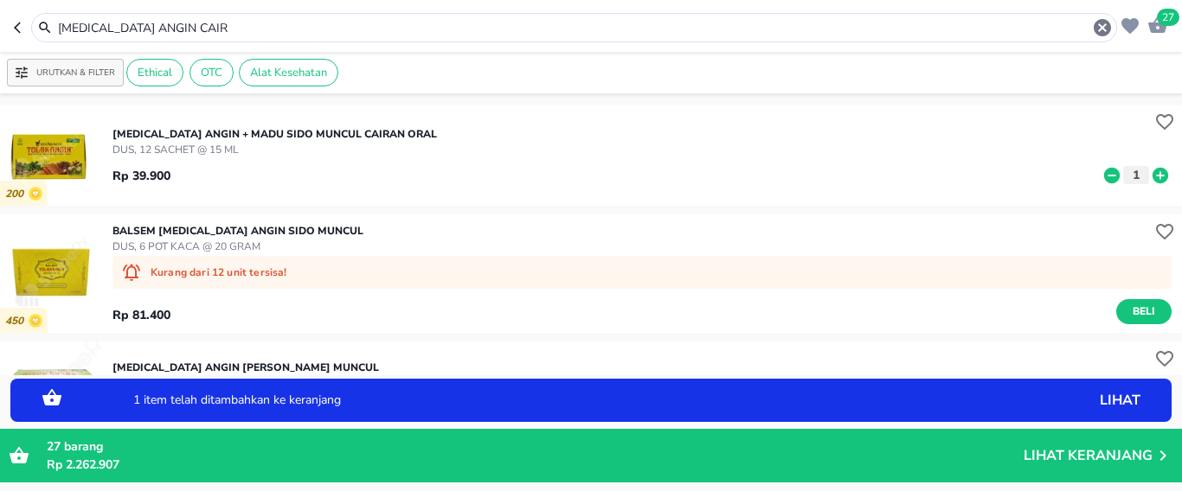
click at [1152, 173] on icon at bounding box center [1160, 175] width 16 height 16
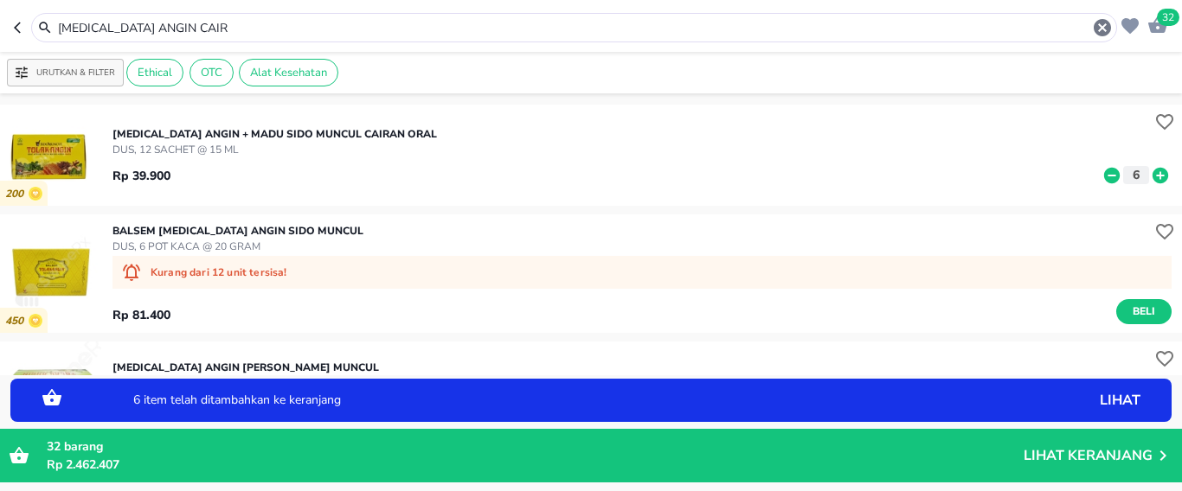
click at [1152, 173] on icon at bounding box center [1160, 175] width 16 height 16
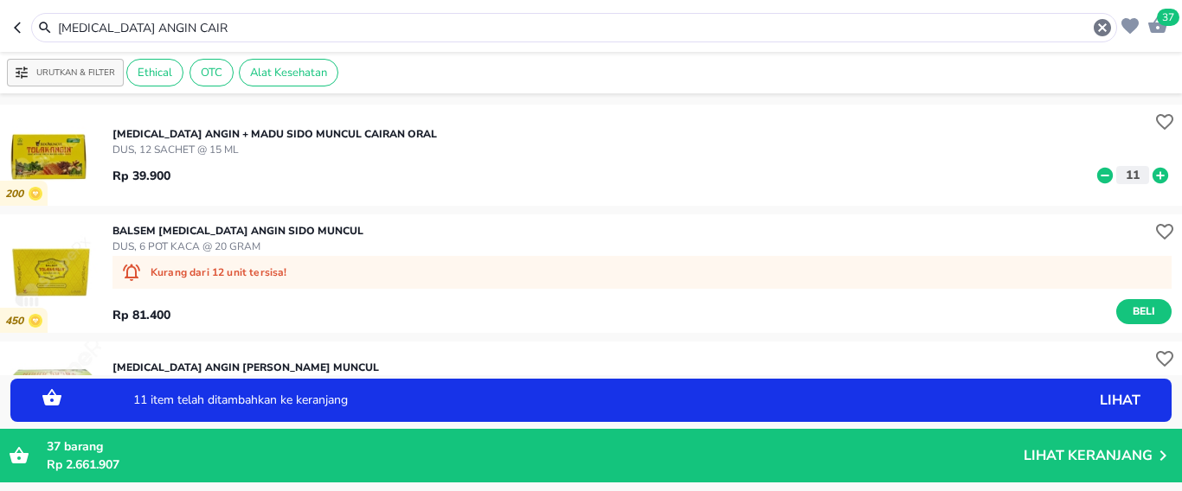
click at [1152, 173] on icon at bounding box center [1160, 175] width 16 height 16
click at [888, 460] on p "Rp 2.701.807" at bounding box center [535, 465] width 977 height 18
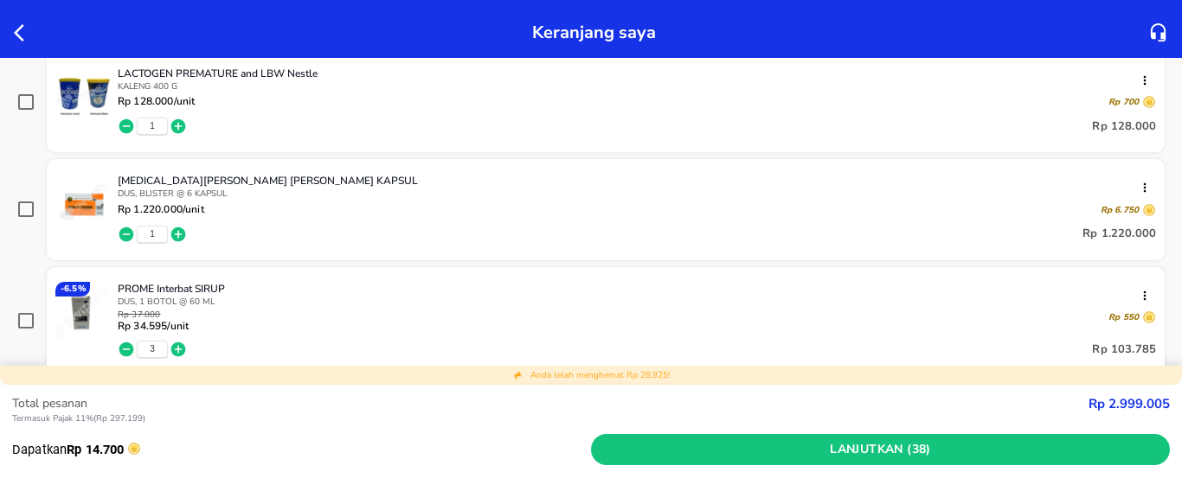
scroll to position [1038, 0]
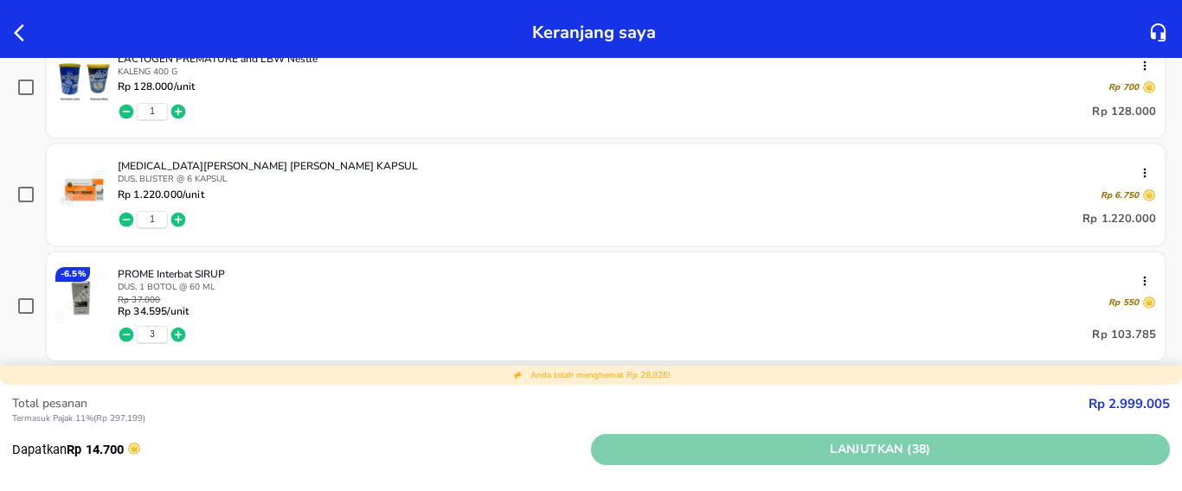
click at [788, 449] on span "Lanjutkan (38)" at bounding box center [880, 450] width 565 height 22
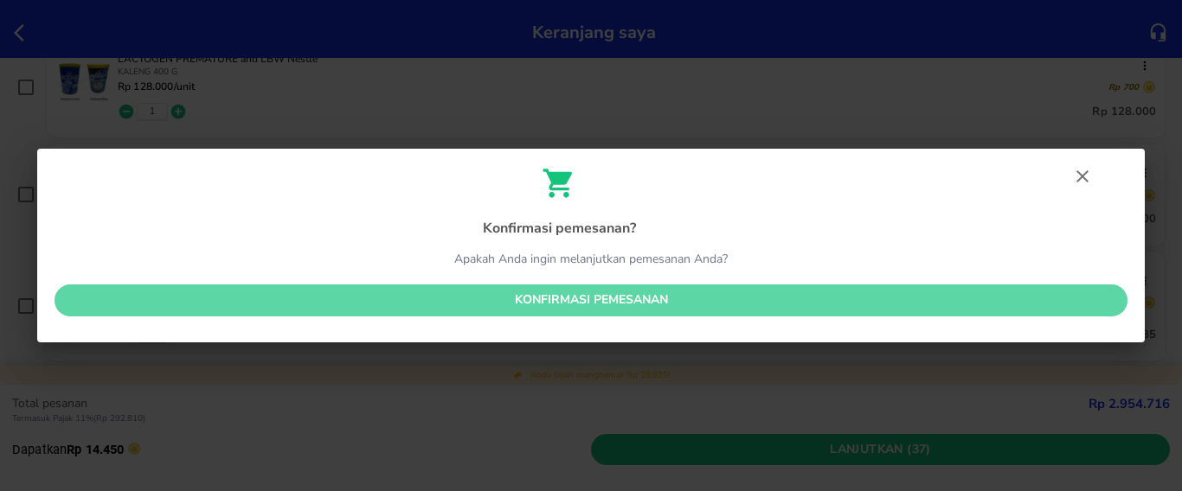
click at [632, 296] on span "Konfirmasi pemesanan" at bounding box center [590, 301] width 1045 height 22
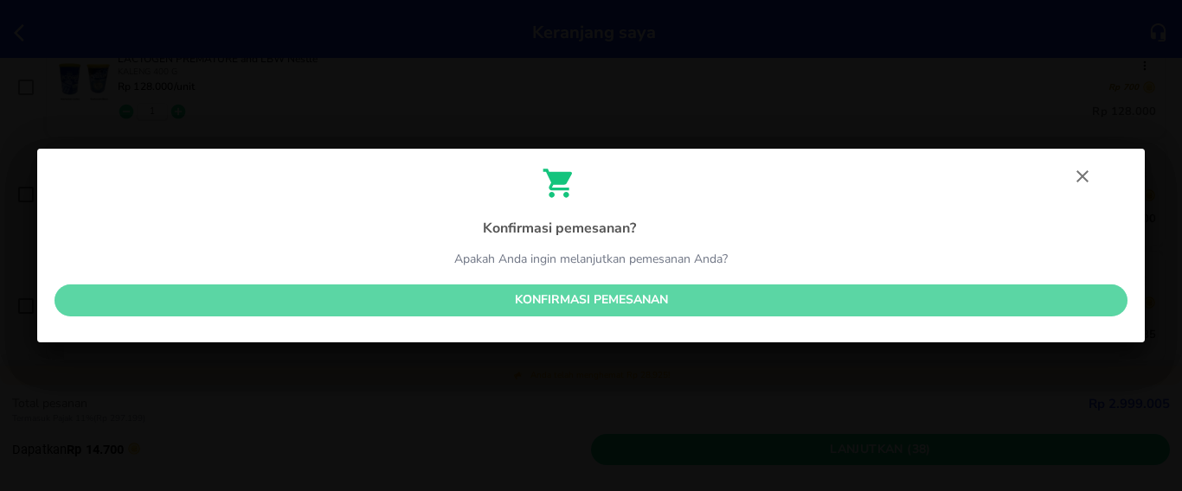
click at [632, 296] on span "Konfirmasi pemesanan" at bounding box center [590, 301] width 1045 height 22
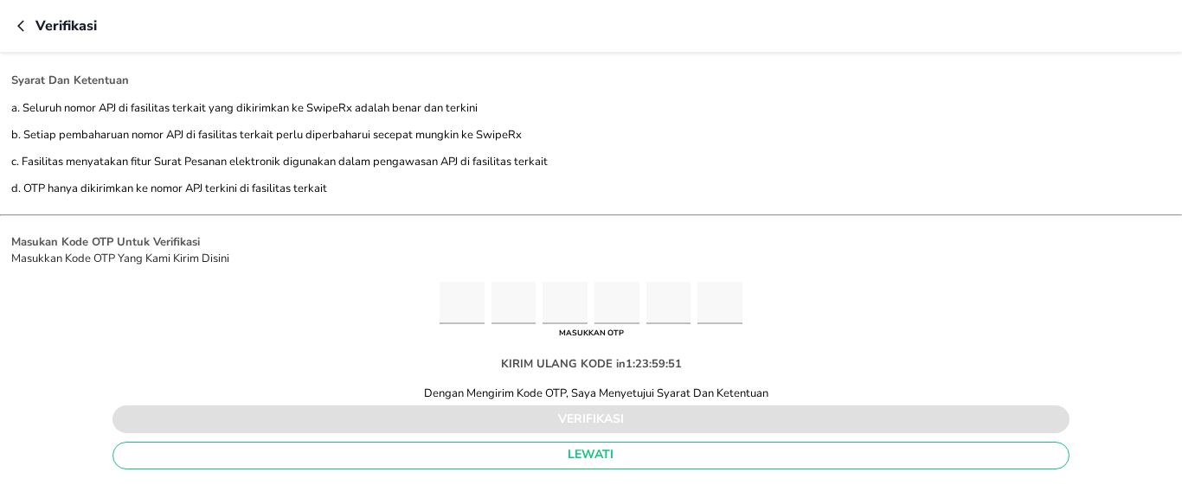
click at [443, 302] on input "Please enter OTP character 1" at bounding box center [461, 303] width 45 height 42
type input "9"
type input "1"
type input "9"
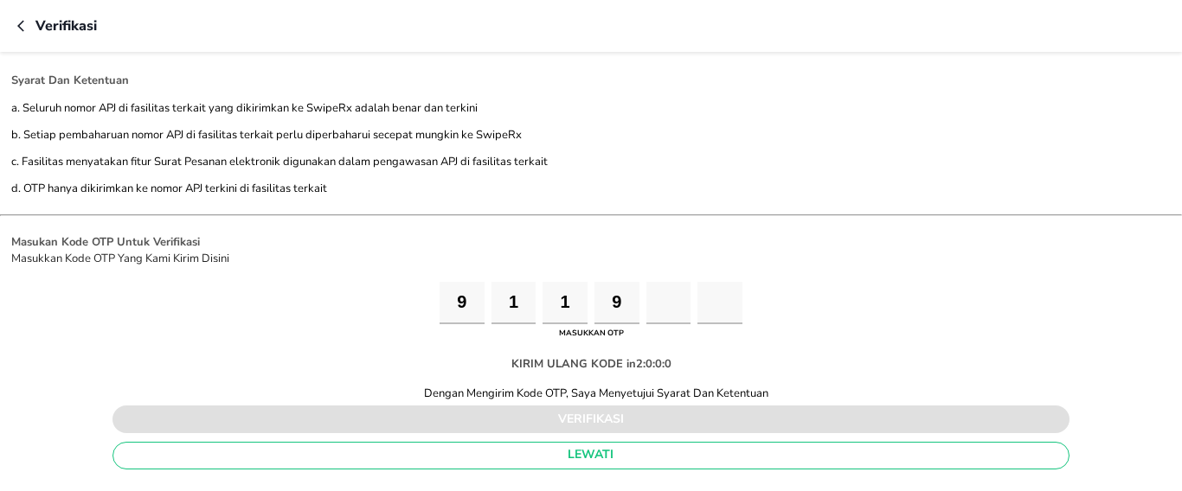
type input "4"
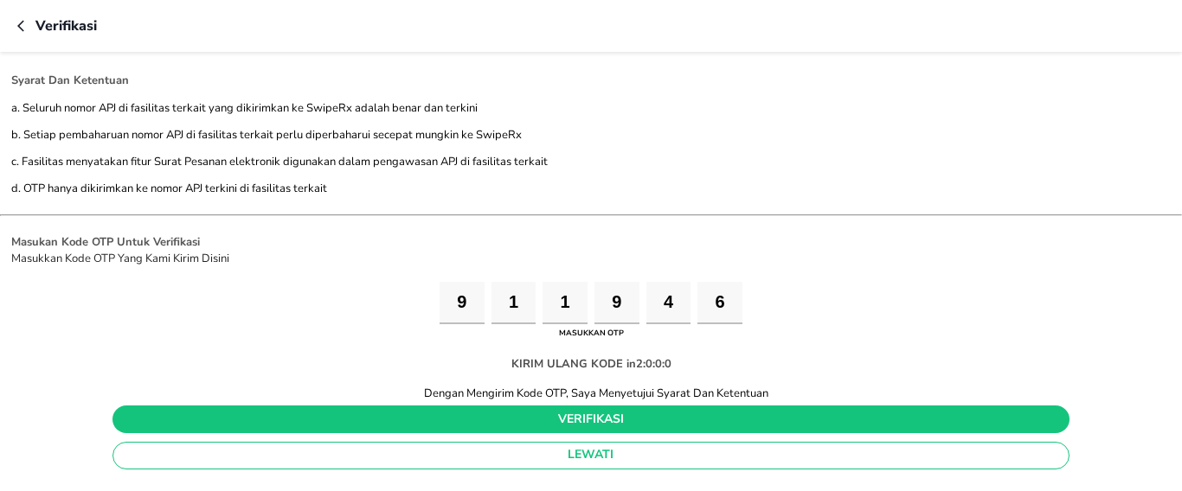
type input "6"
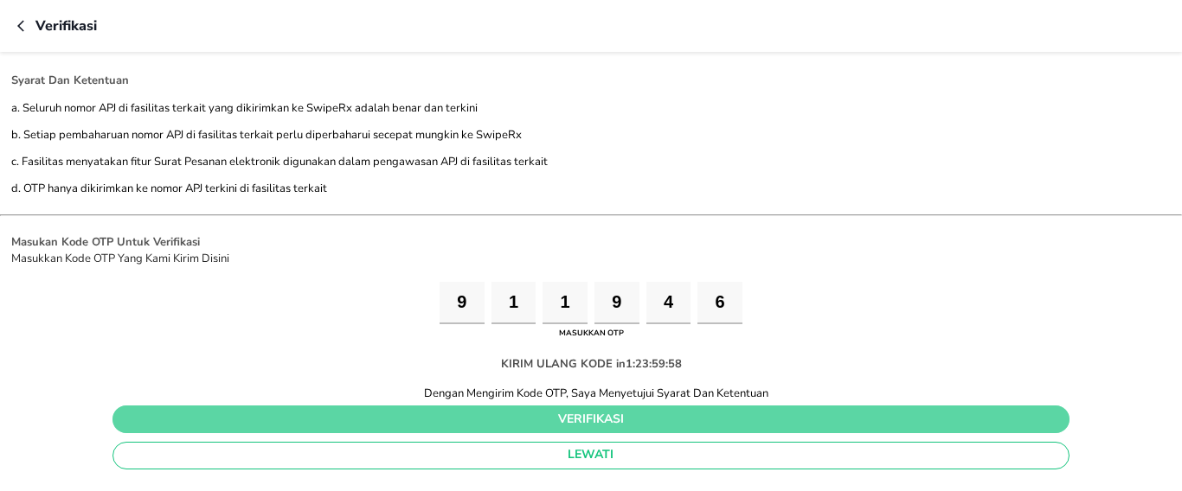
click at [592, 407] on button "verifikasi" at bounding box center [590, 420] width 957 height 28
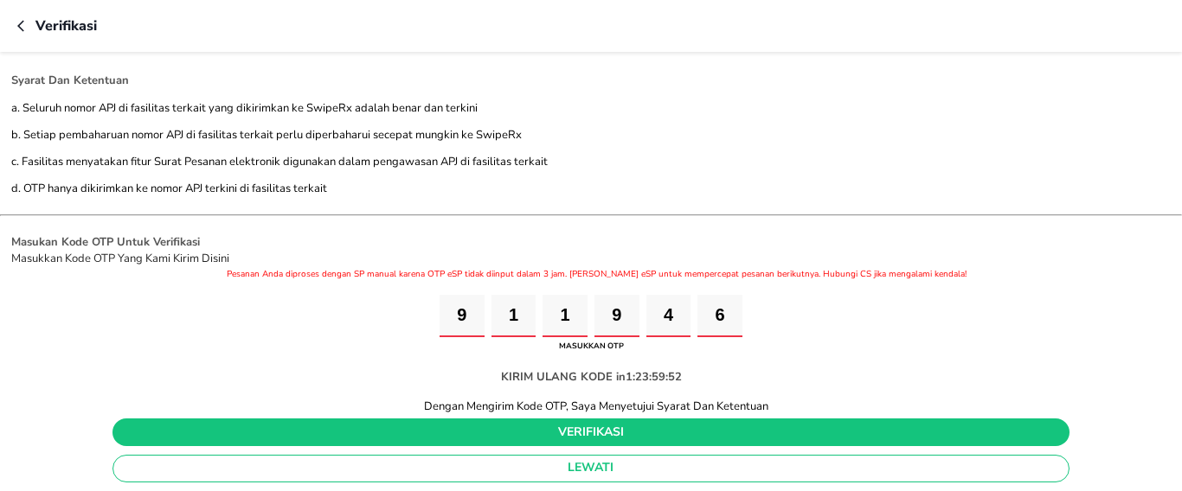
click at [723, 315] on input "6" at bounding box center [719, 316] width 45 height 42
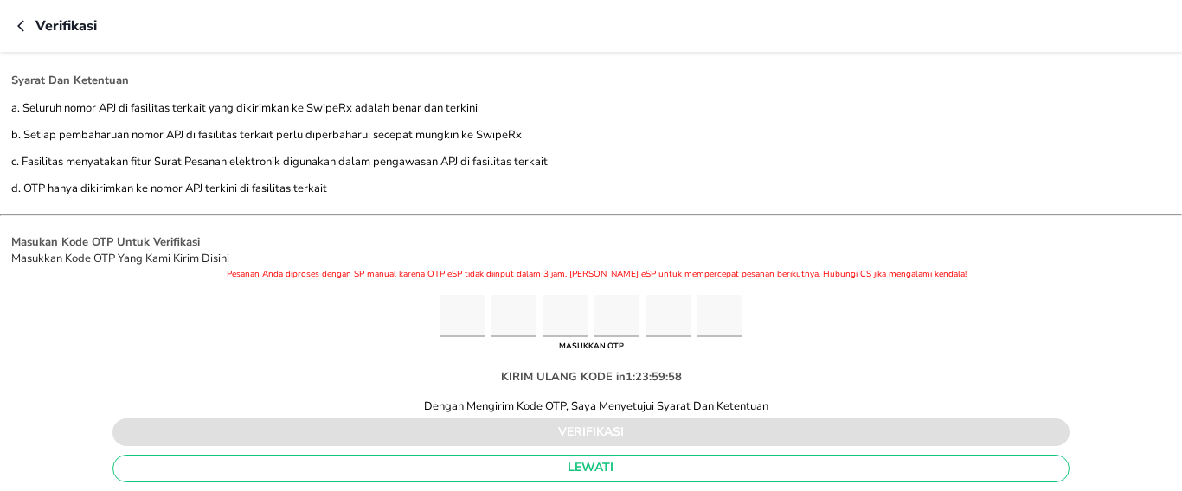
type input "9"
type input "4"
type input "5"
type input "6"
type input "0"
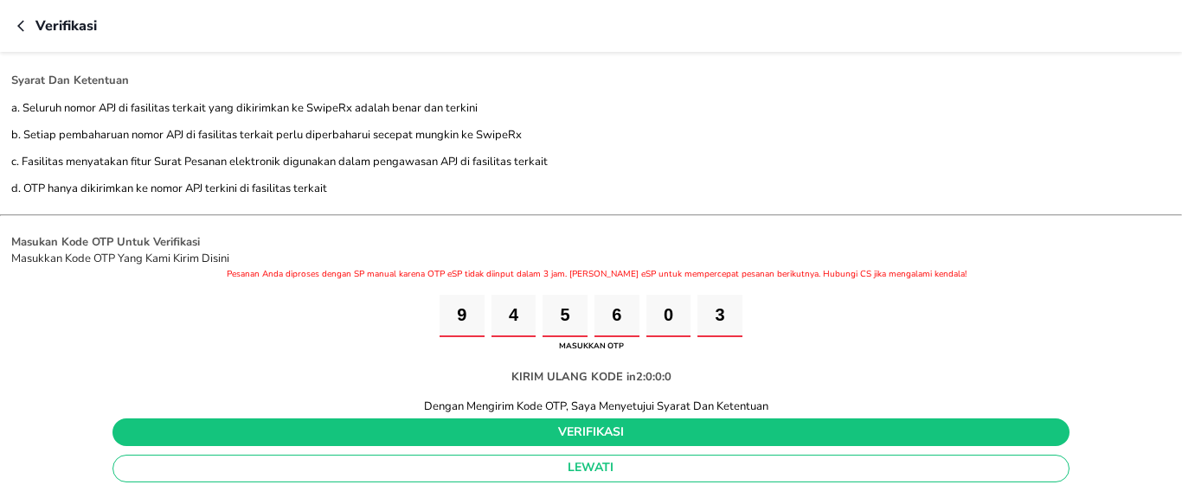
type input "3"
click at [710, 430] on span "verifikasi" at bounding box center [590, 433] width 929 height 22
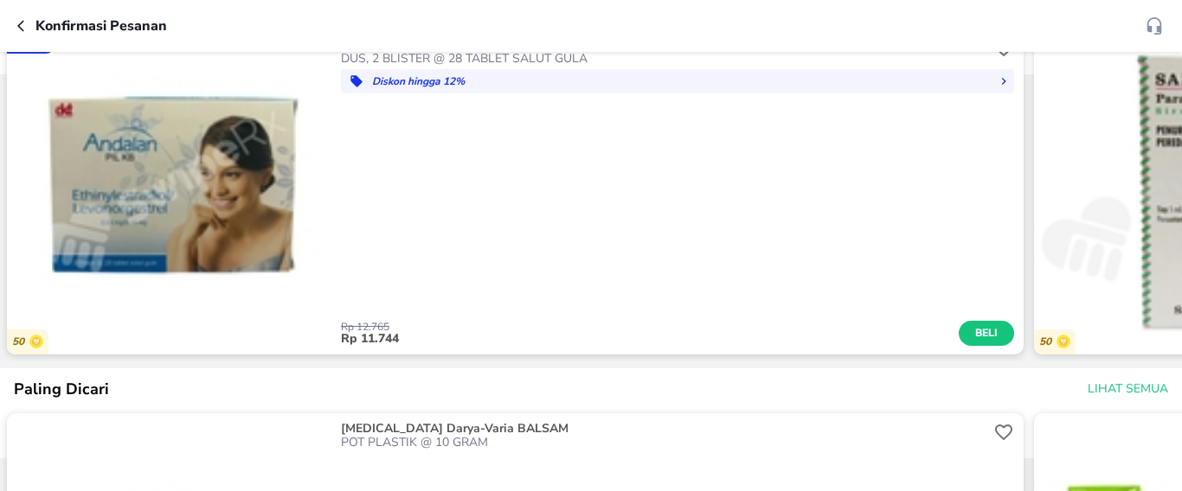
scroll to position [1211, 0]
